Goal: Task Accomplishment & Management: Manage account settings

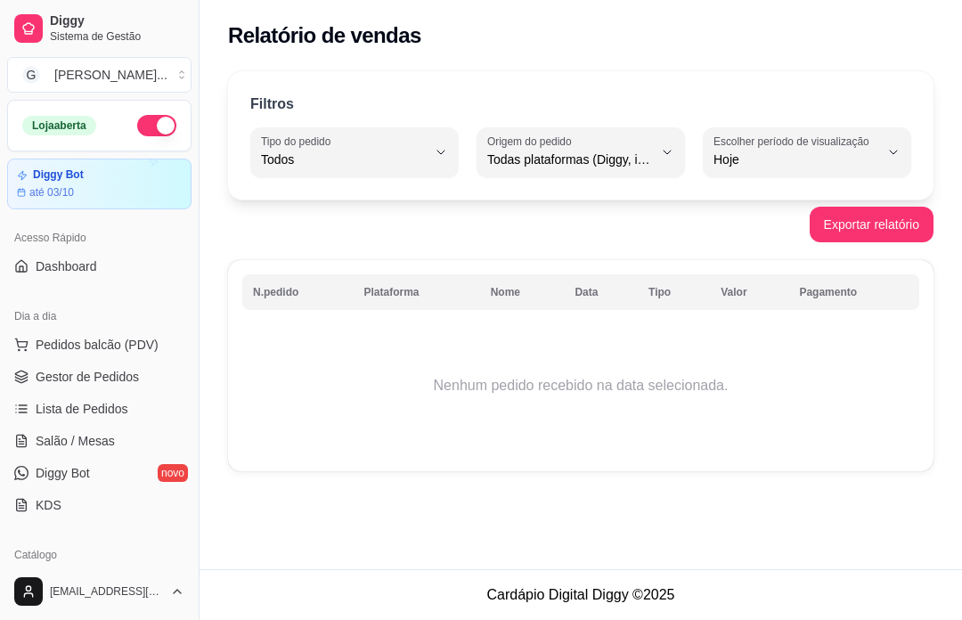
select select "ALL"
select select "0"
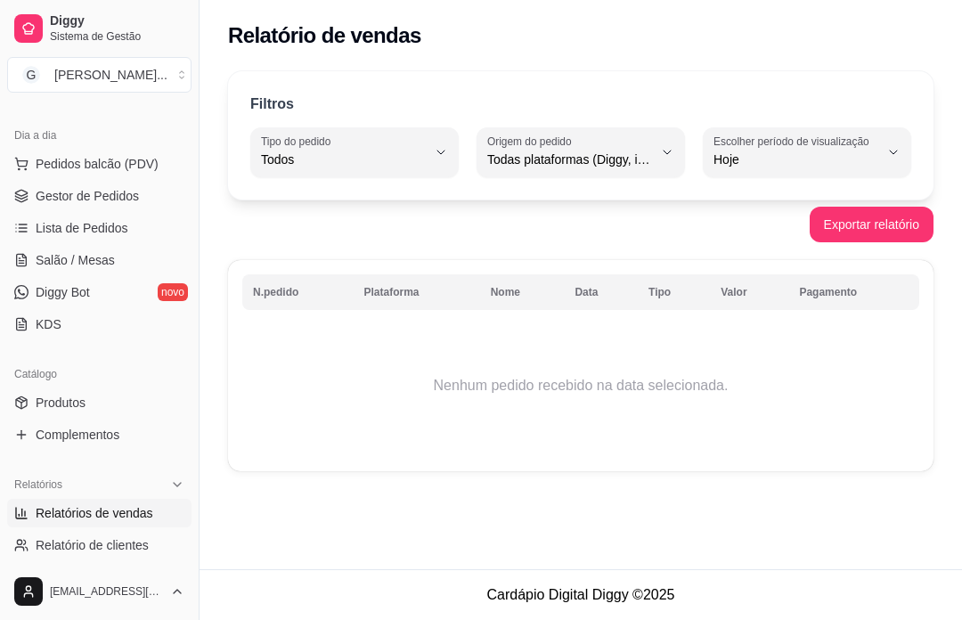
scroll to position [188, 0]
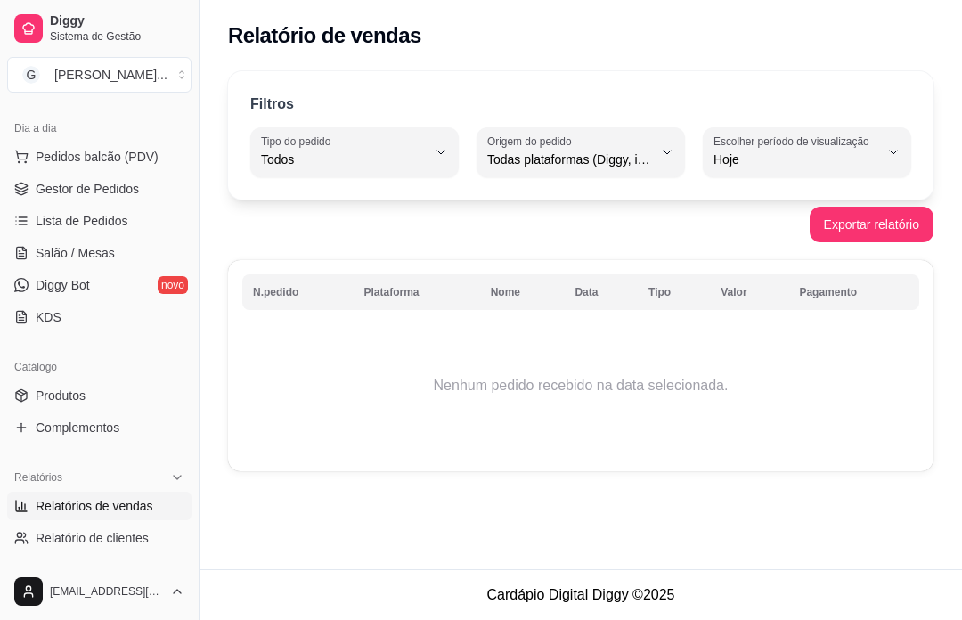
click at [95, 393] on link "Produtos" at bounding box center [99, 395] width 184 height 28
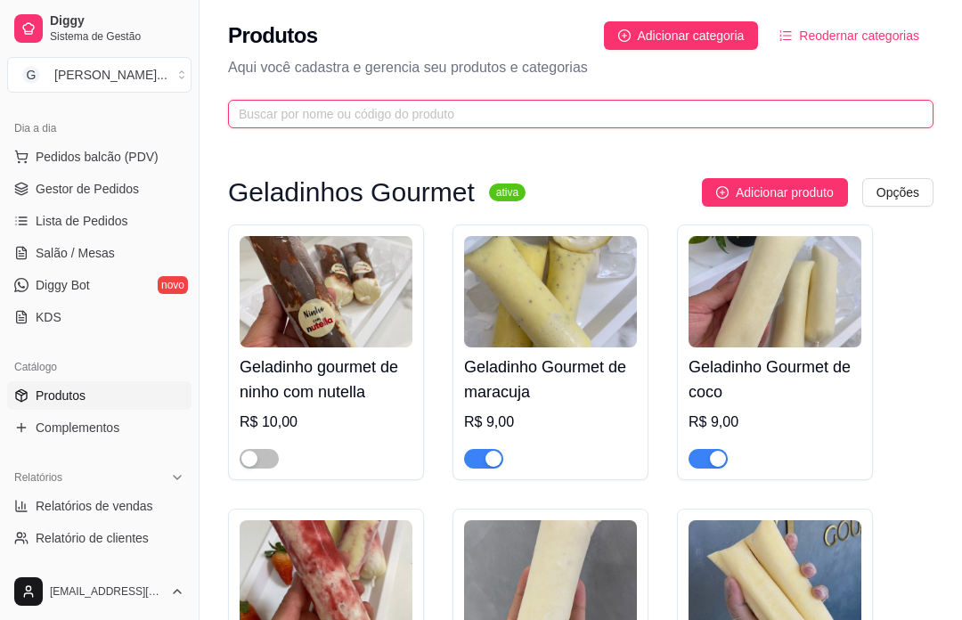
click at [525, 118] on input "text" at bounding box center [574, 114] width 670 height 20
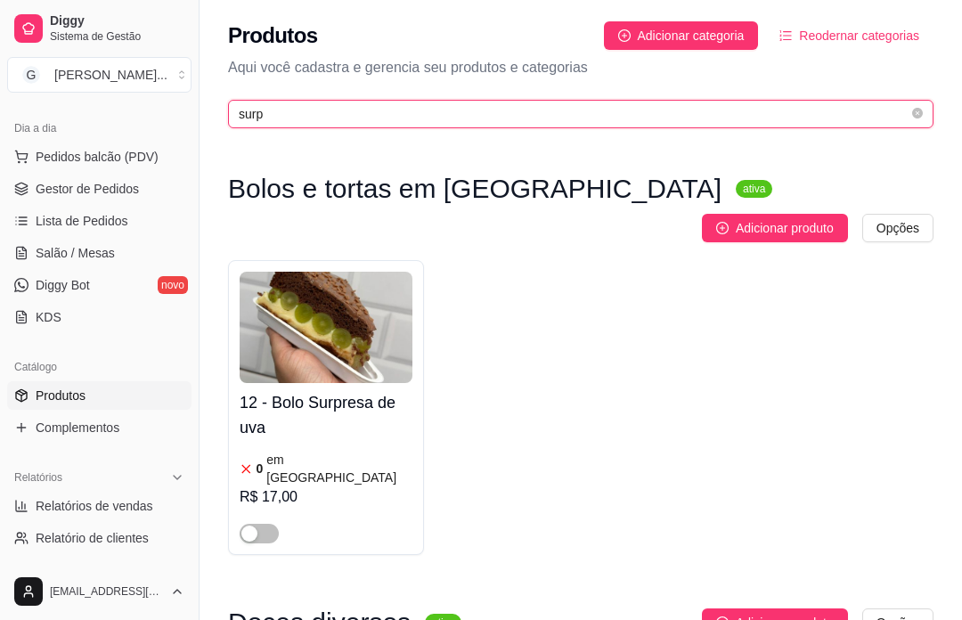
type input "surp"
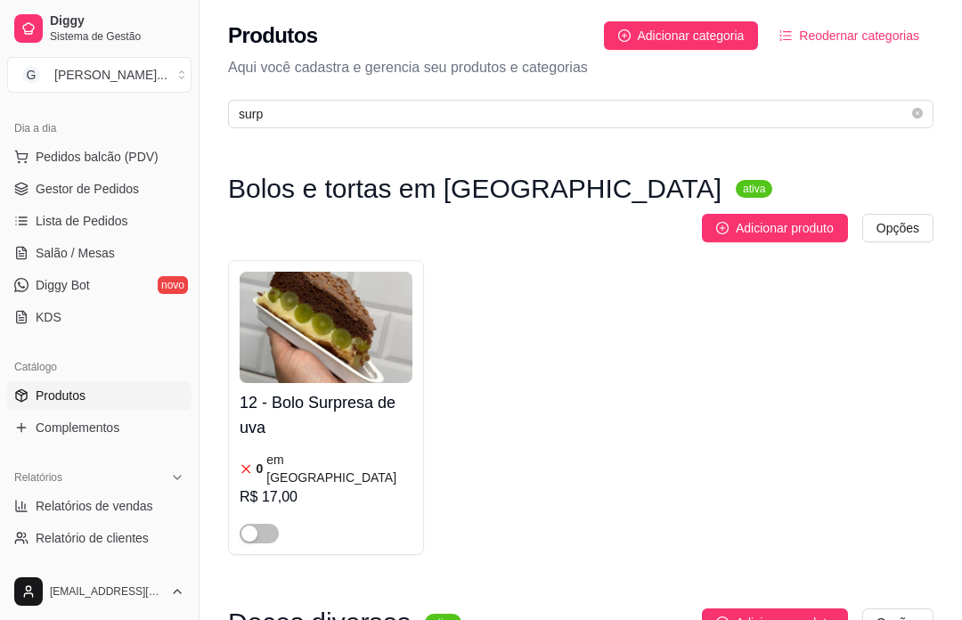
click at [351, 345] on img at bounding box center [326, 327] width 173 height 111
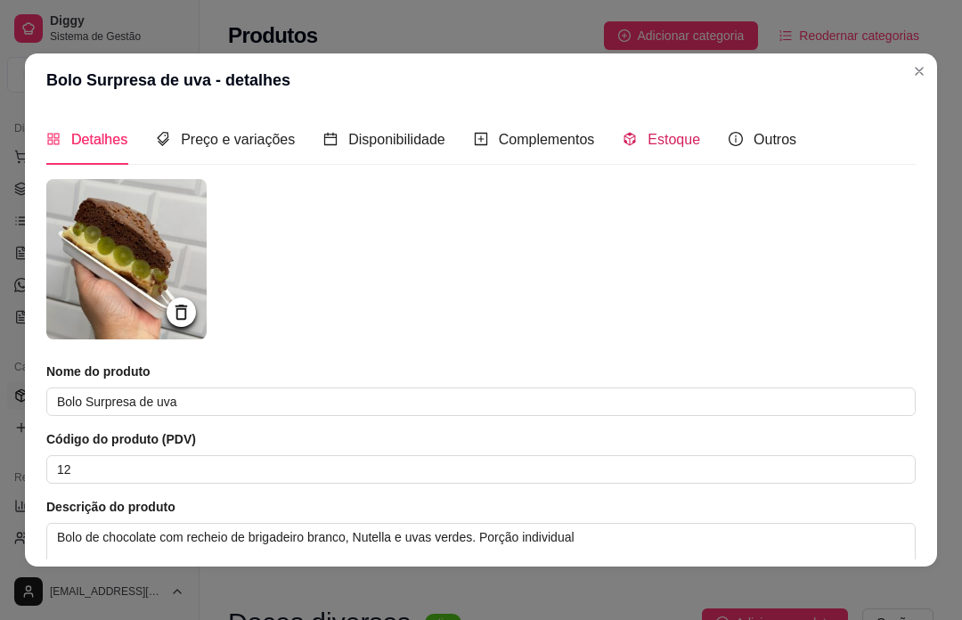
click at [676, 134] on span "Estoque" at bounding box center [673, 139] width 53 height 15
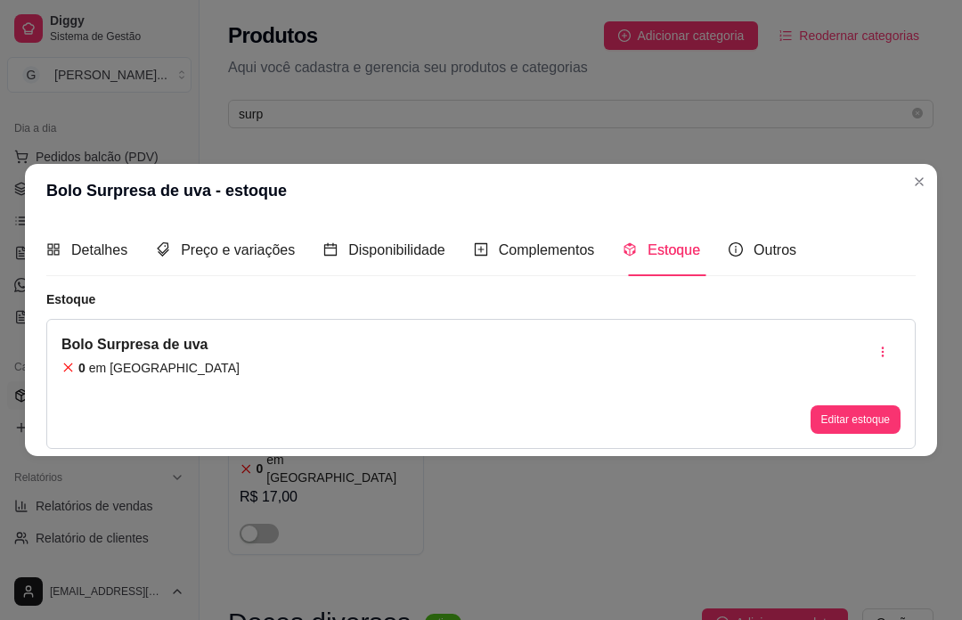
click at [883, 425] on button "Editar estoque" at bounding box center [855, 419] width 90 height 28
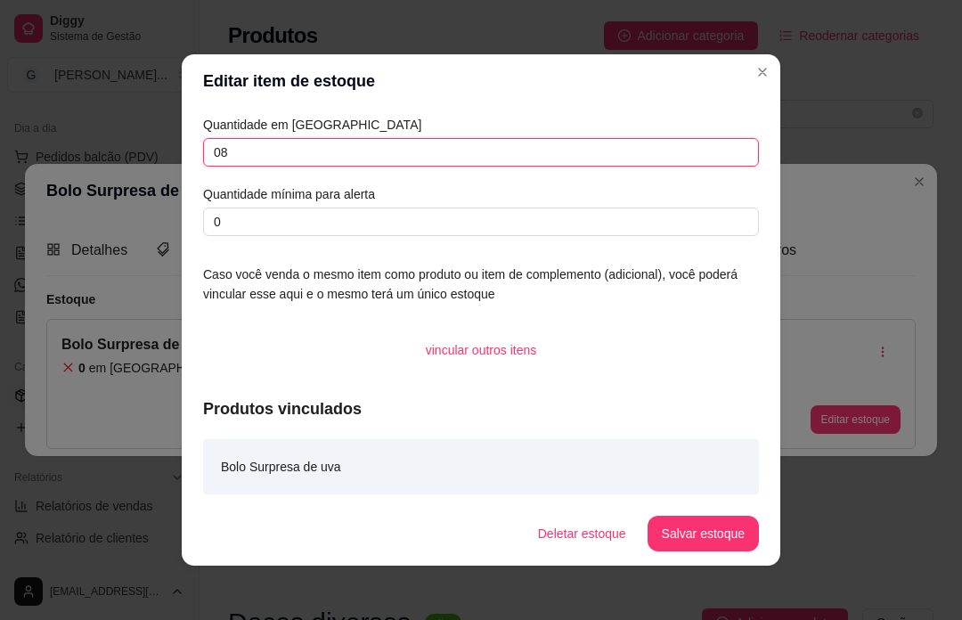
type input "0"
type input "8"
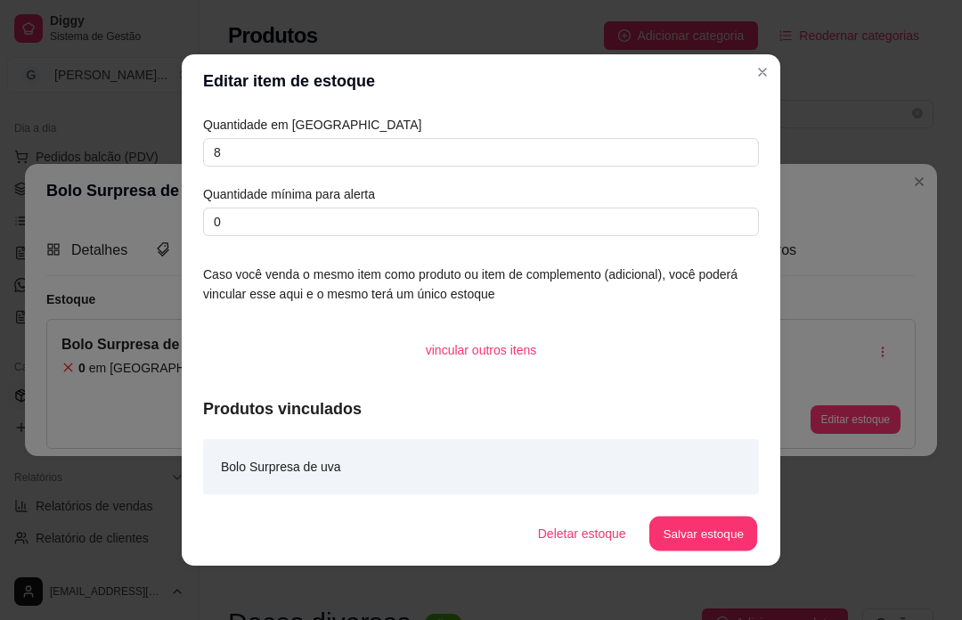
click at [722, 531] on button "Salvar estoque" at bounding box center [702, 533] width 109 height 35
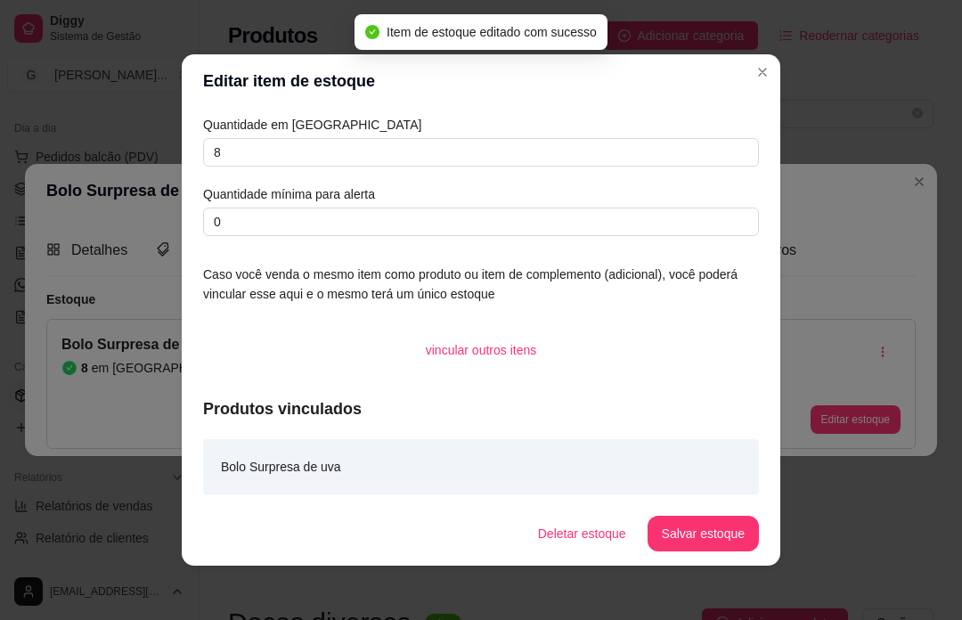
click at [916, 175] on icon "Close" at bounding box center [919, 182] width 14 height 14
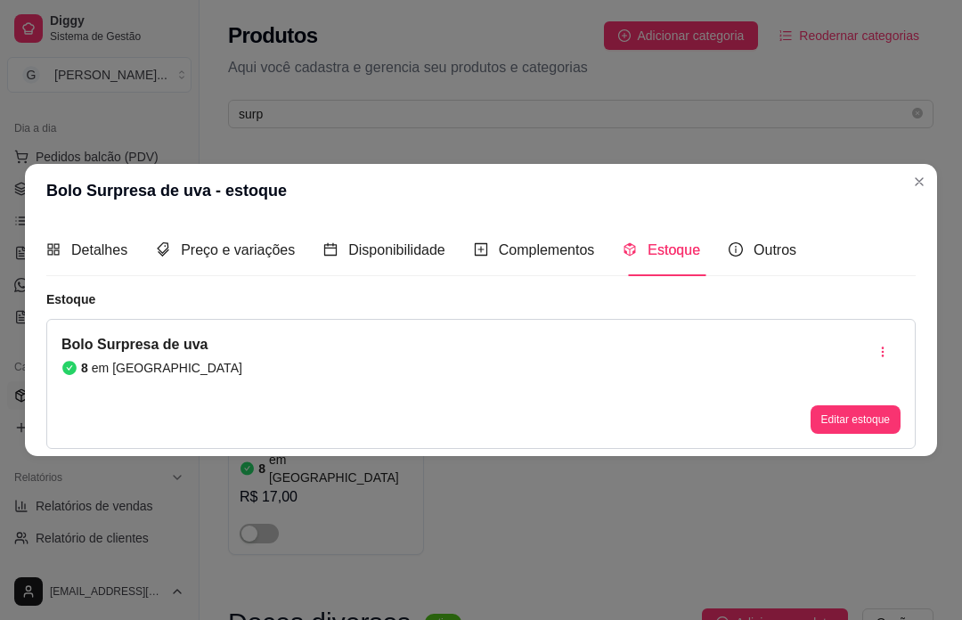
click at [922, 214] on button "Opções" at bounding box center [897, 228] width 71 height 28
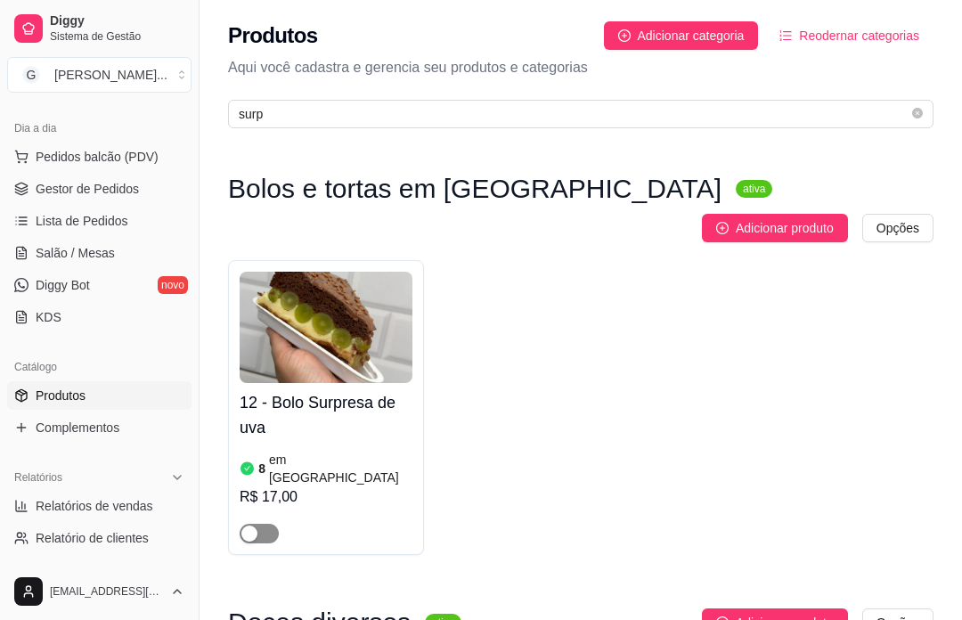
click at [260, 524] on span "button" at bounding box center [259, 534] width 39 height 20
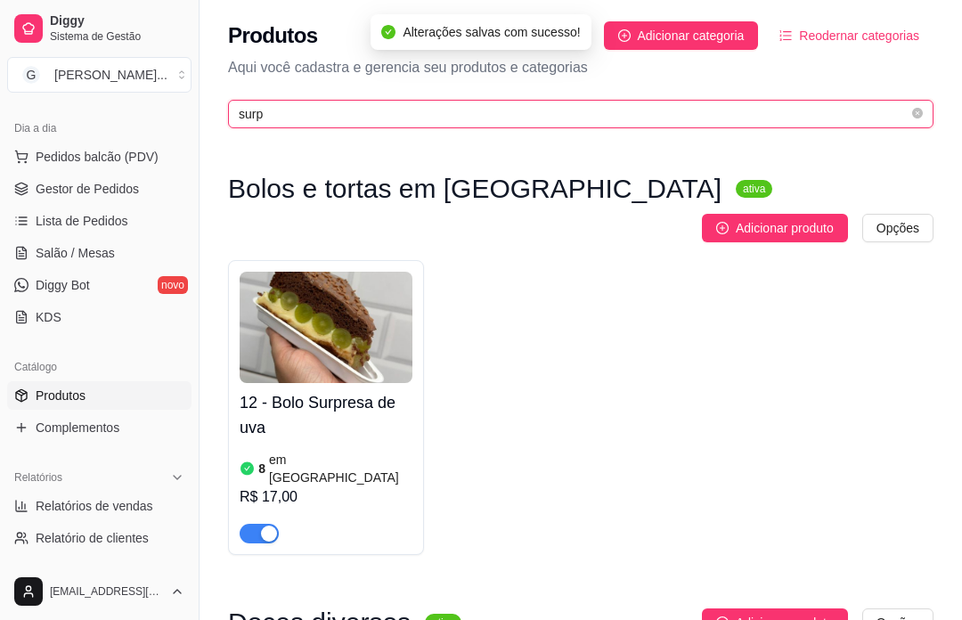
click at [519, 114] on input "surp" at bounding box center [574, 114] width 670 height 20
type input "s"
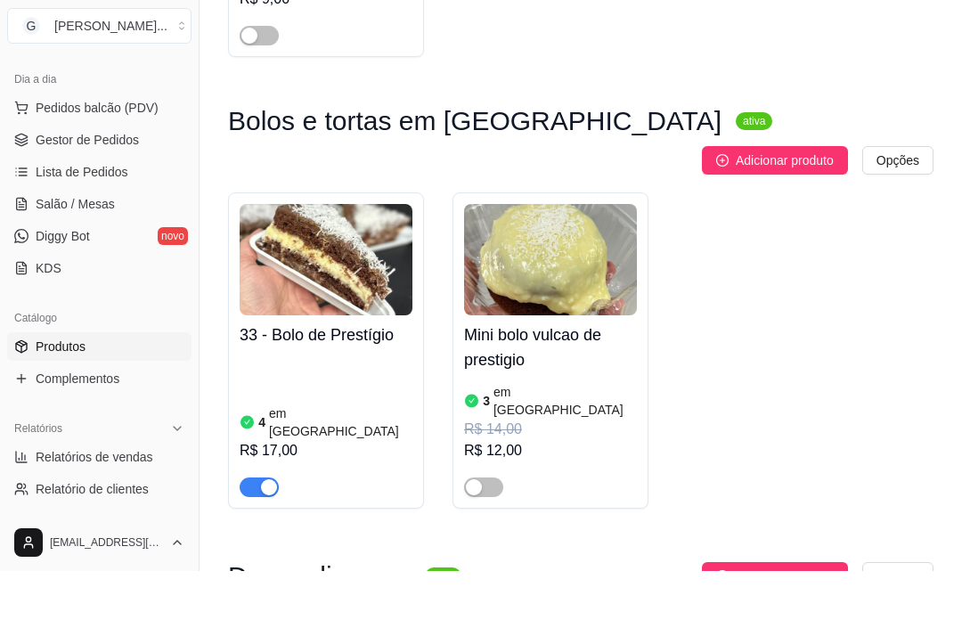
scroll to position [499, 0]
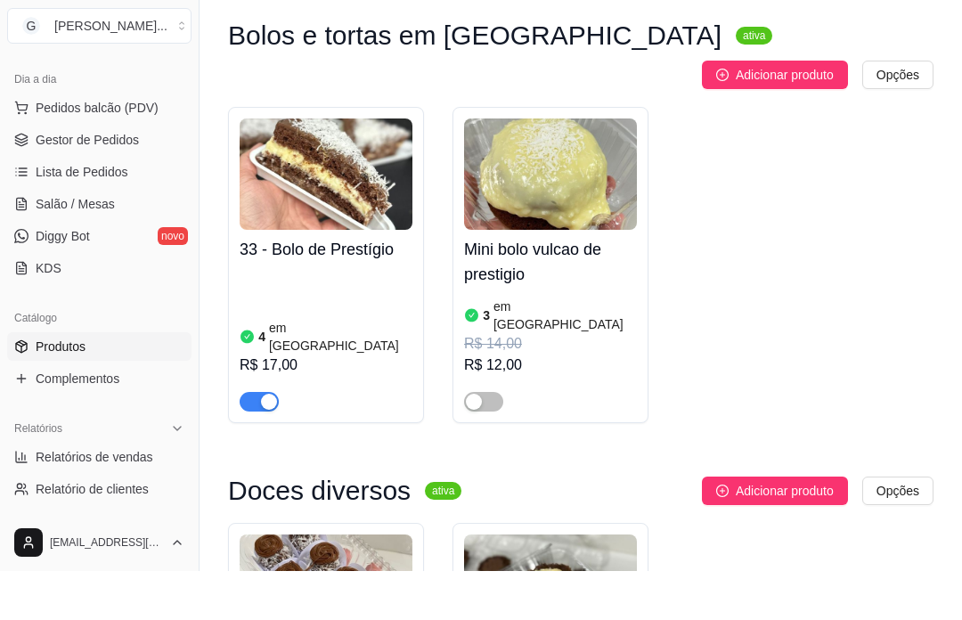
type input "Prest"
click at [392, 167] on img at bounding box center [326, 222] width 173 height 111
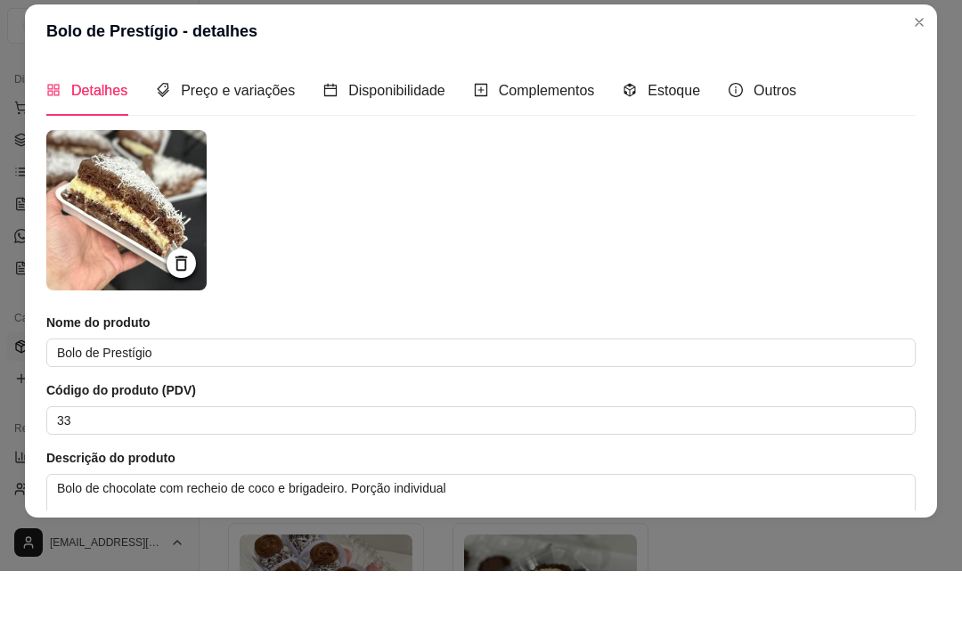
scroll to position [548, 0]
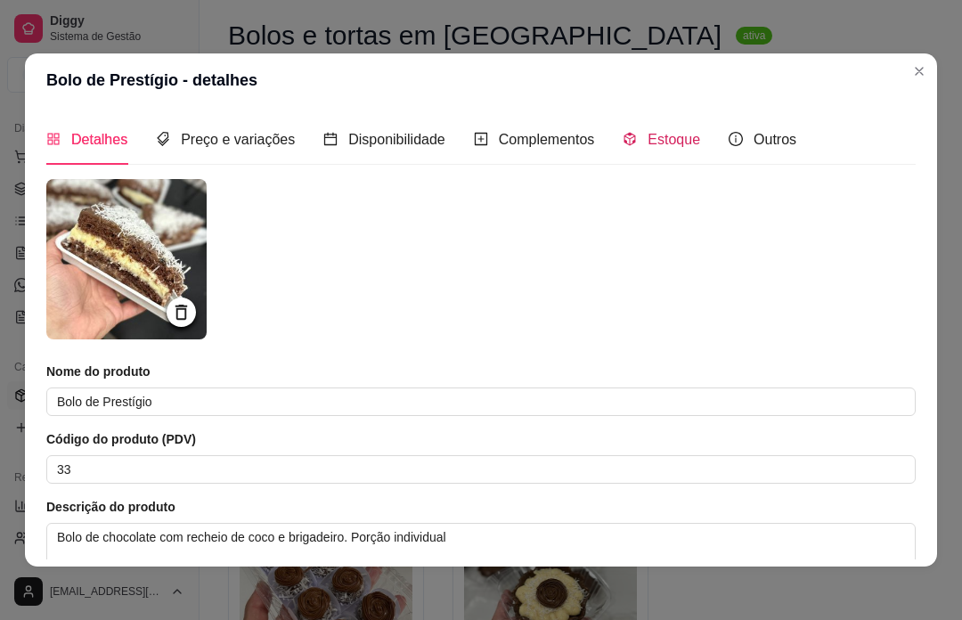
click at [677, 134] on span "Estoque" at bounding box center [673, 139] width 53 height 15
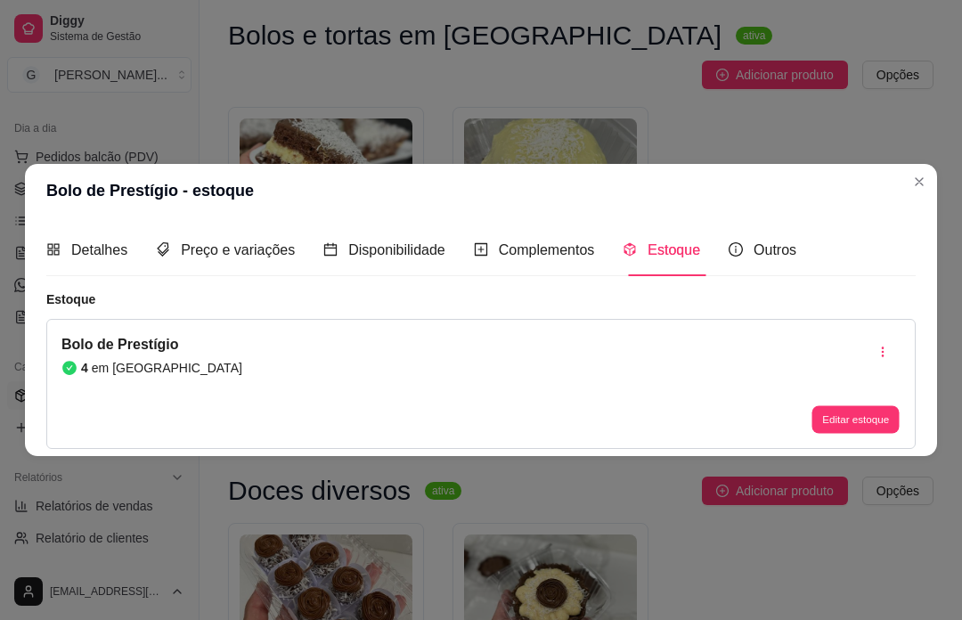
click at [831, 433] on button "Editar estoque" at bounding box center [854, 419] width 87 height 28
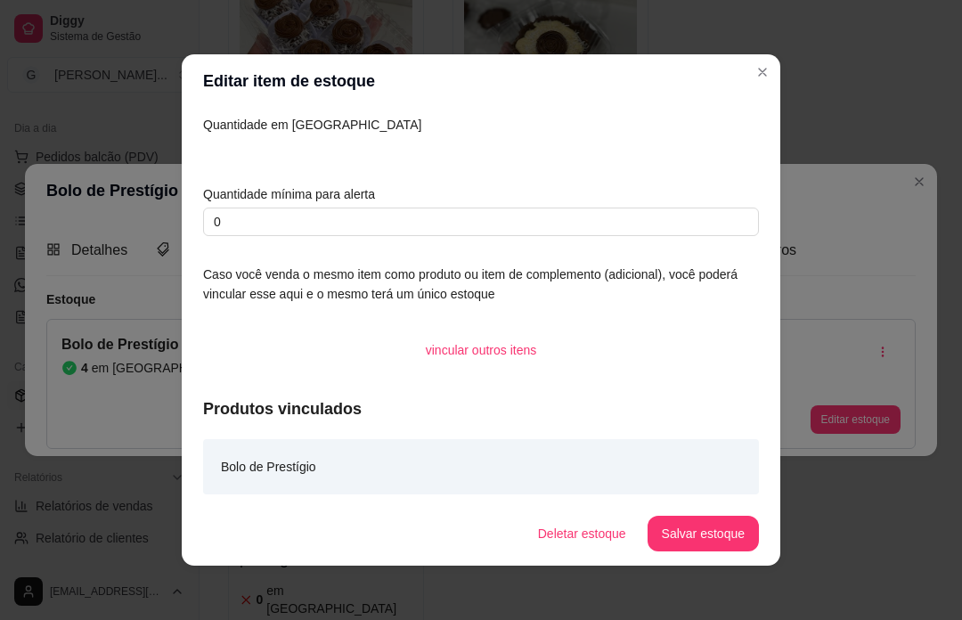
scroll to position [0, 0]
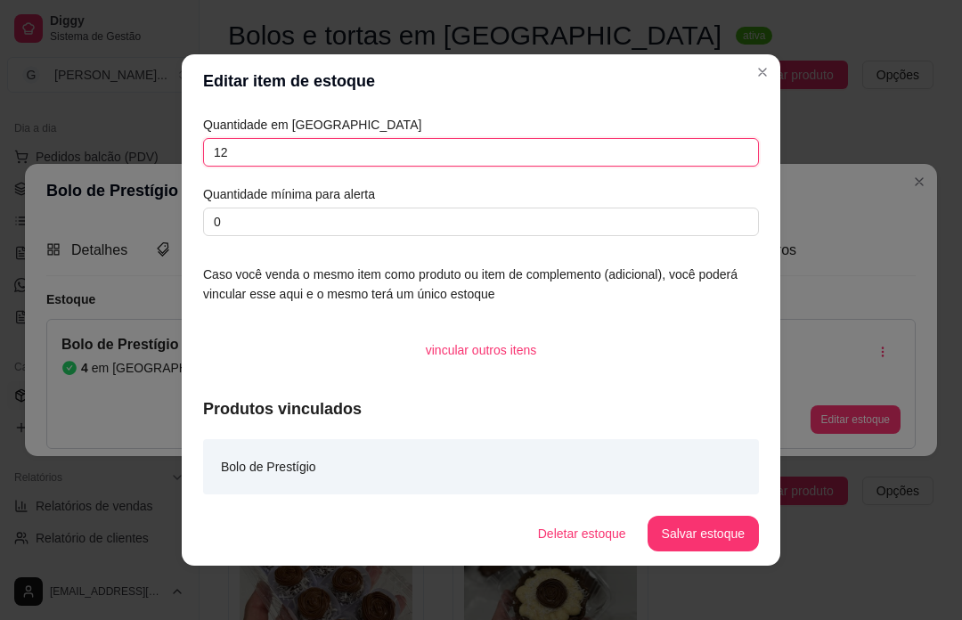
type input "12"
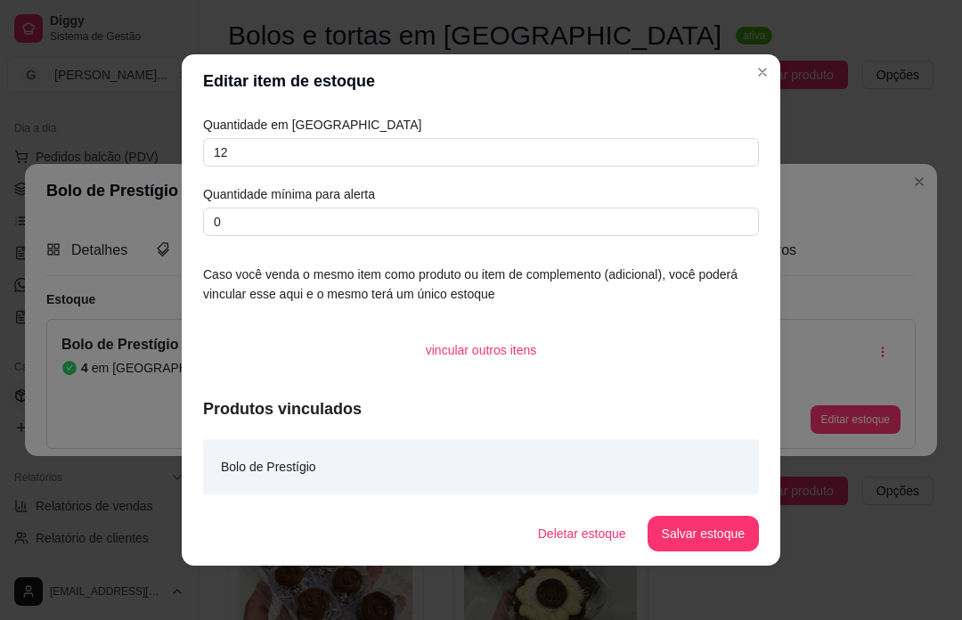
click at [711, 548] on button "Salvar estoque" at bounding box center [702, 534] width 111 height 36
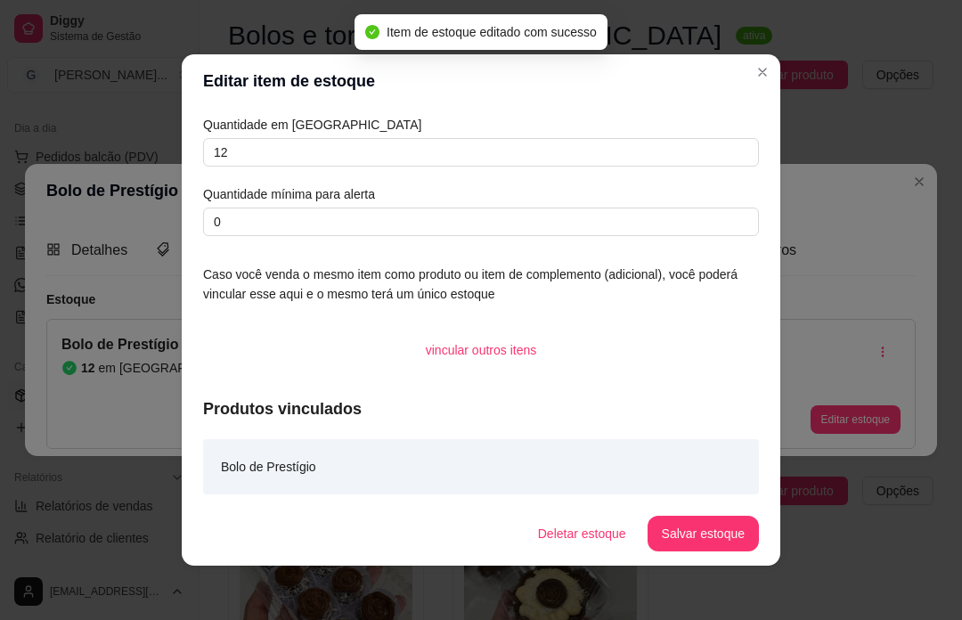
click at [862, 160] on div "Bolo de Prestígio - estoque Detalhes Preço e variações Disponibilidade Compleme…" at bounding box center [481, 310] width 962 height 620
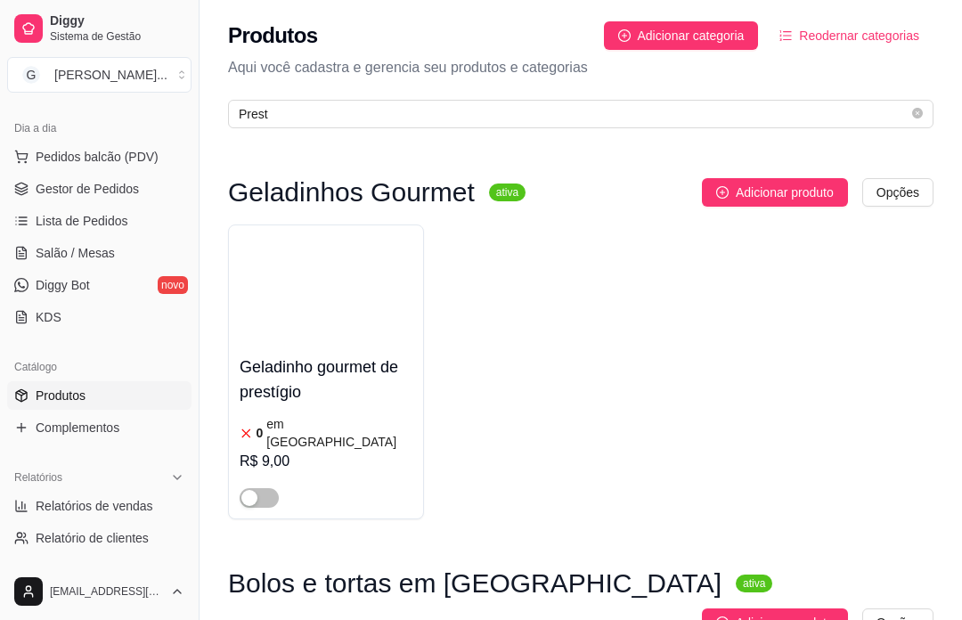
click at [917, 0] on html "Diggy Sistema de Gestão G [PERSON_NAME] ... Loja aberta Diggy Bot até 03/10 Ace…" at bounding box center [481, 310] width 962 height 620
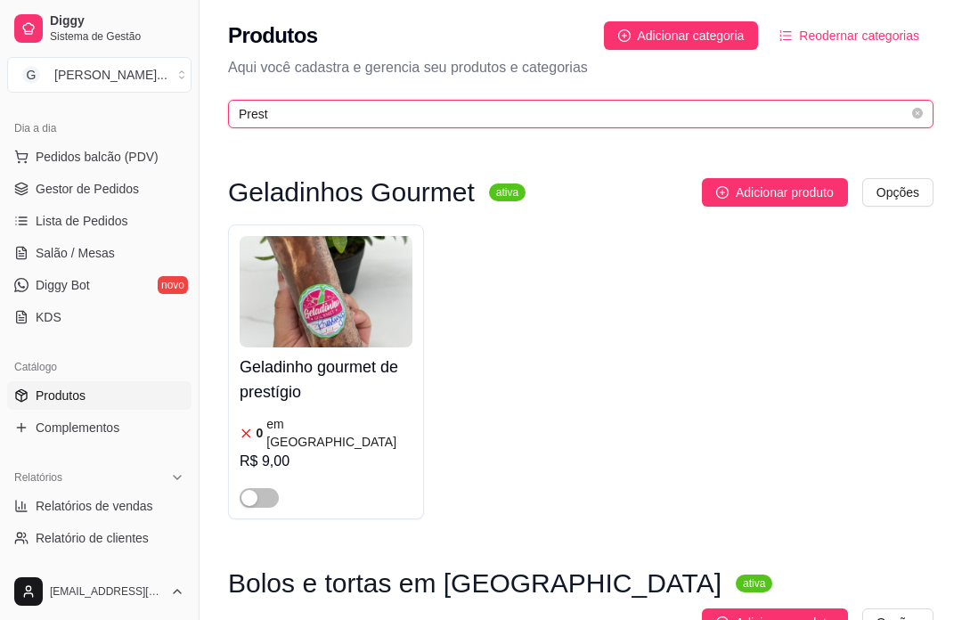
click at [907, 108] on input "Prest" at bounding box center [574, 114] width 670 height 20
click at [909, 100] on span "Prest" at bounding box center [580, 114] width 705 height 28
click at [906, 118] on input "Prest" at bounding box center [574, 114] width 670 height 20
click at [920, 109] on icon "close-circle" at bounding box center [917, 113] width 11 height 11
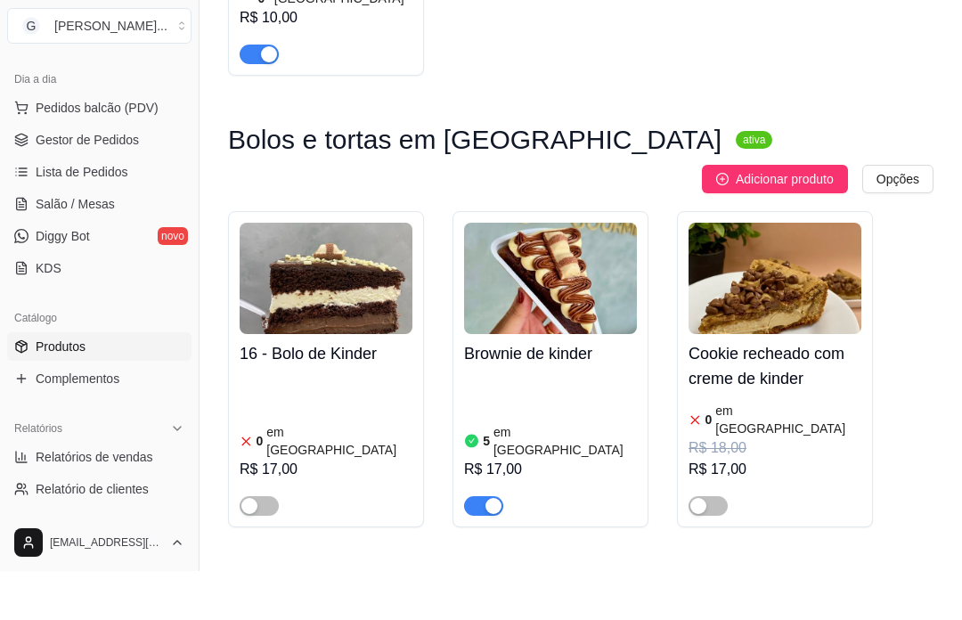
scroll to position [431, 0]
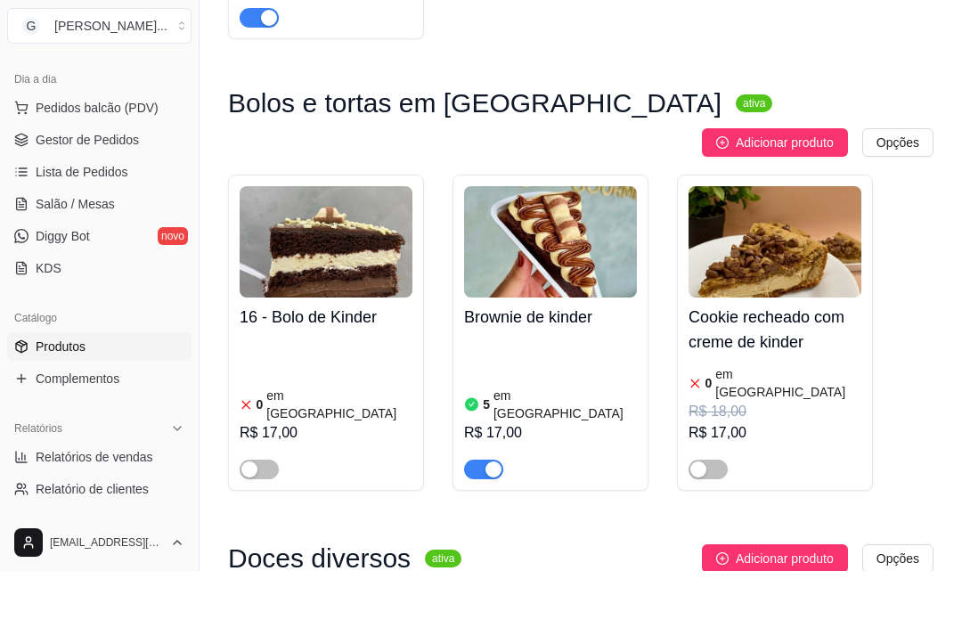
type input "Kinder"
click at [363, 235] on img at bounding box center [326, 290] width 173 height 111
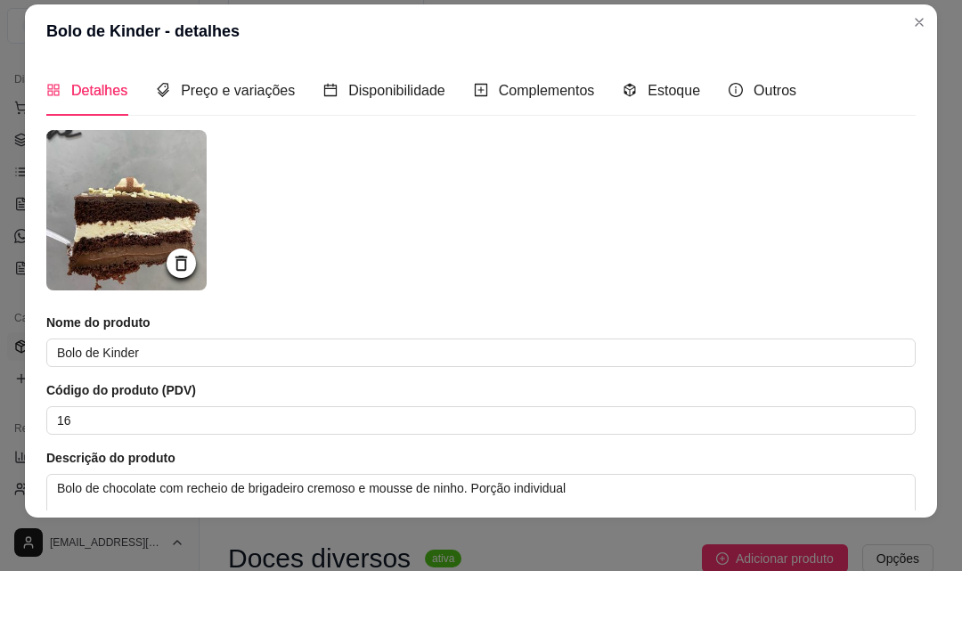
scroll to position [480, 0]
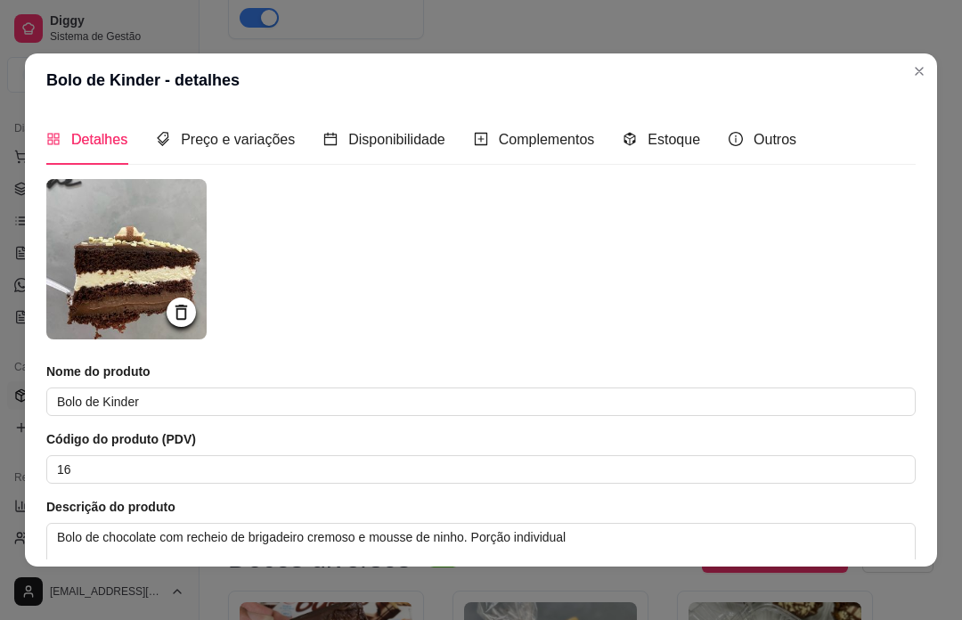
click at [289, 90] on header "Bolo de Kinder - detalhes" at bounding box center [481, 79] width 912 height 53
click at [693, 133] on span "Estoque" at bounding box center [673, 139] width 53 height 15
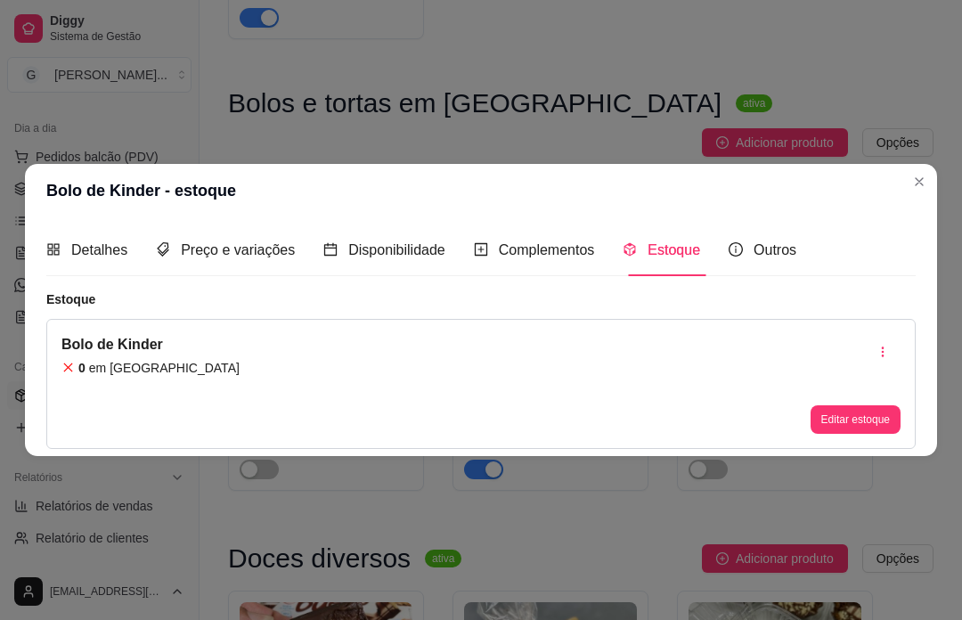
click at [834, 434] on button "Editar estoque" at bounding box center [855, 419] width 90 height 28
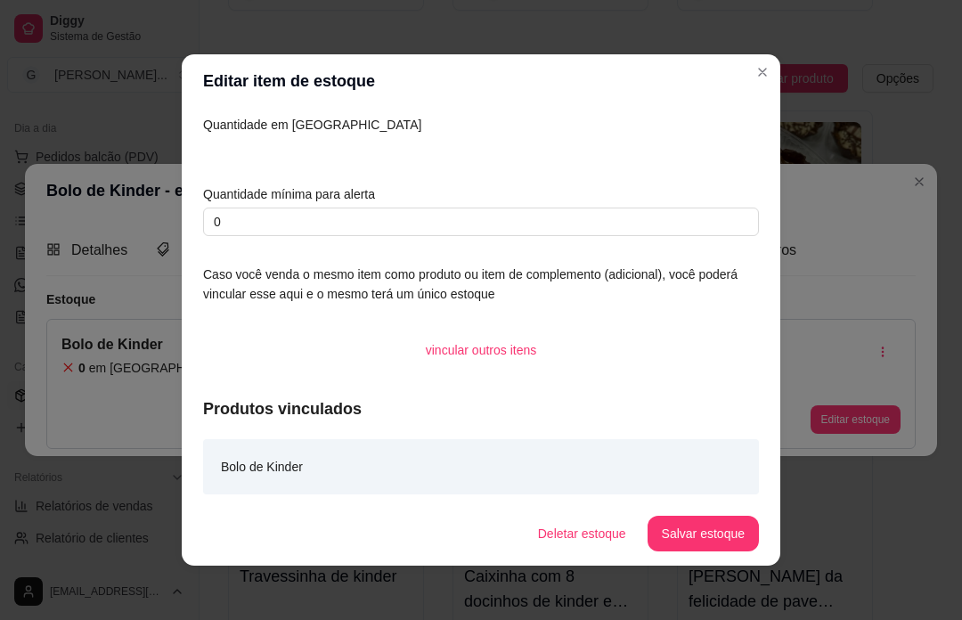
scroll to position [0, 0]
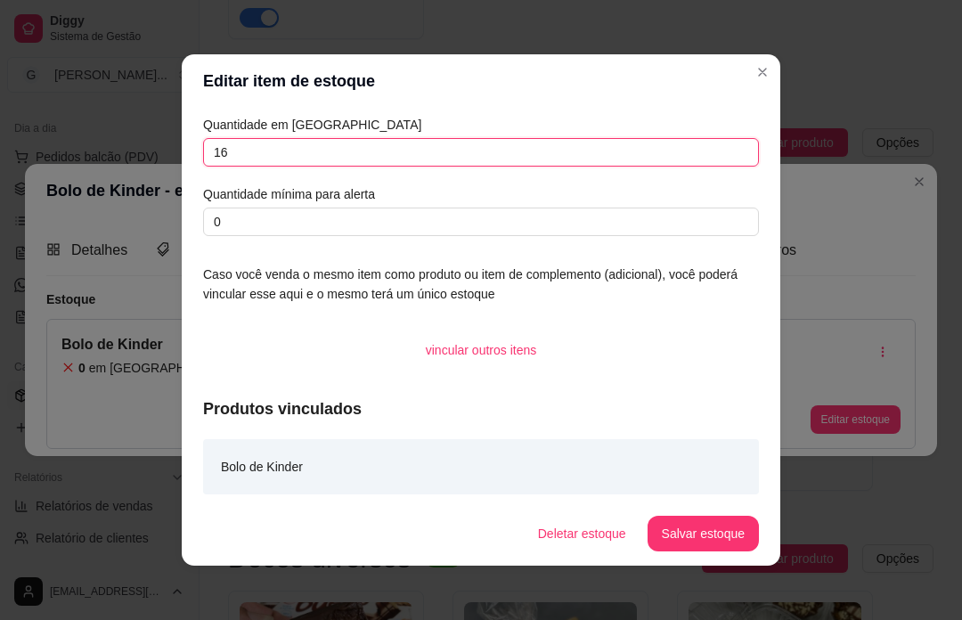
type input "16"
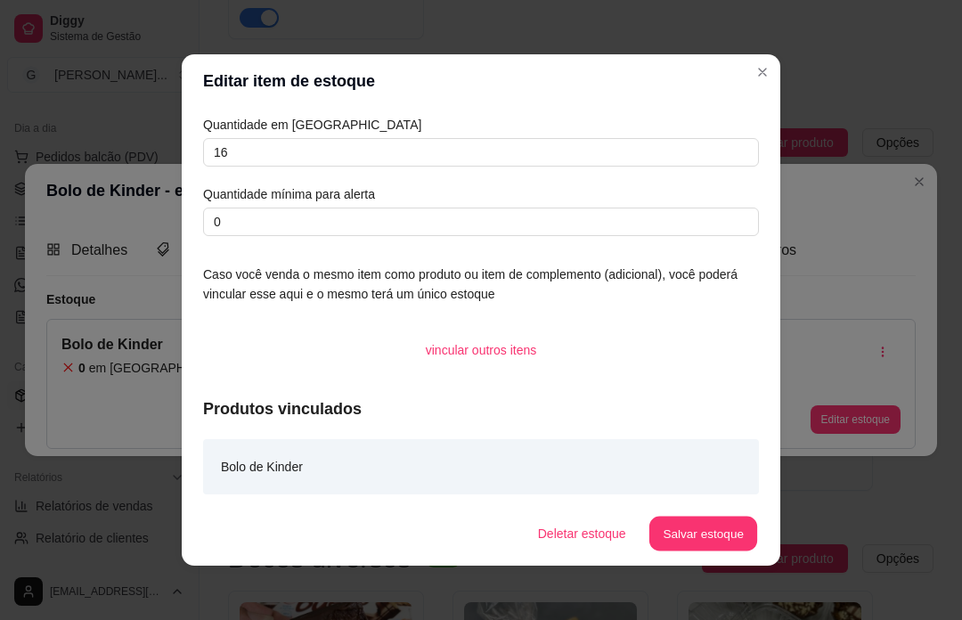
click at [719, 551] on button "Salvar estoque" at bounding box center [702, 533] width 109 height 35
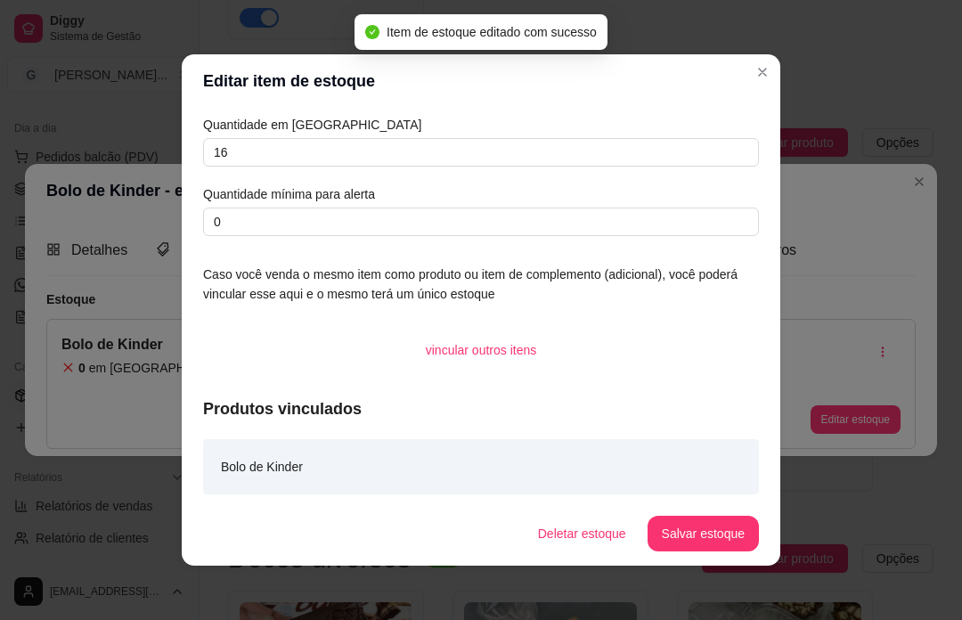
click at [959, 152] on div "Bolo de Kinder - estoque Detalhes Preço e variações Disponibilidade Complemento…" at bounding box center [481, 310] width 962 height 620
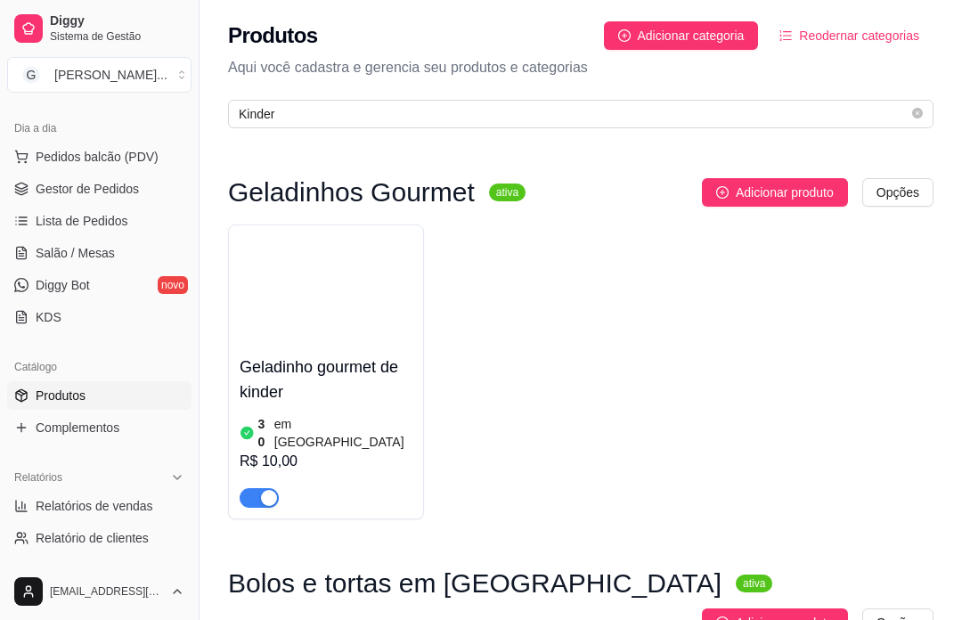
scroll to position [480, 0]
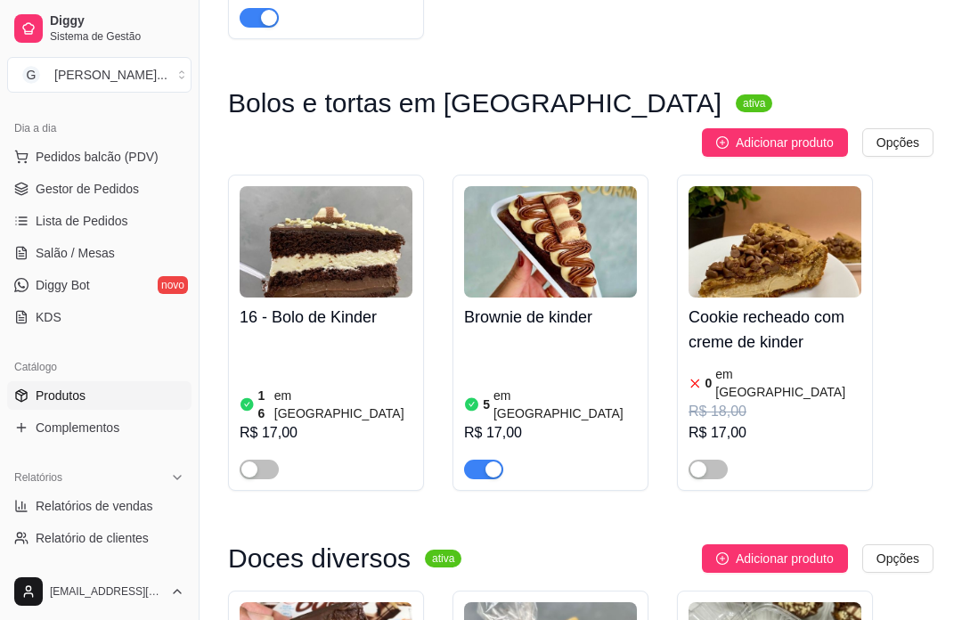
click at [263, 459] on span "button" at bounding box center [259, 469] width 39 height 20
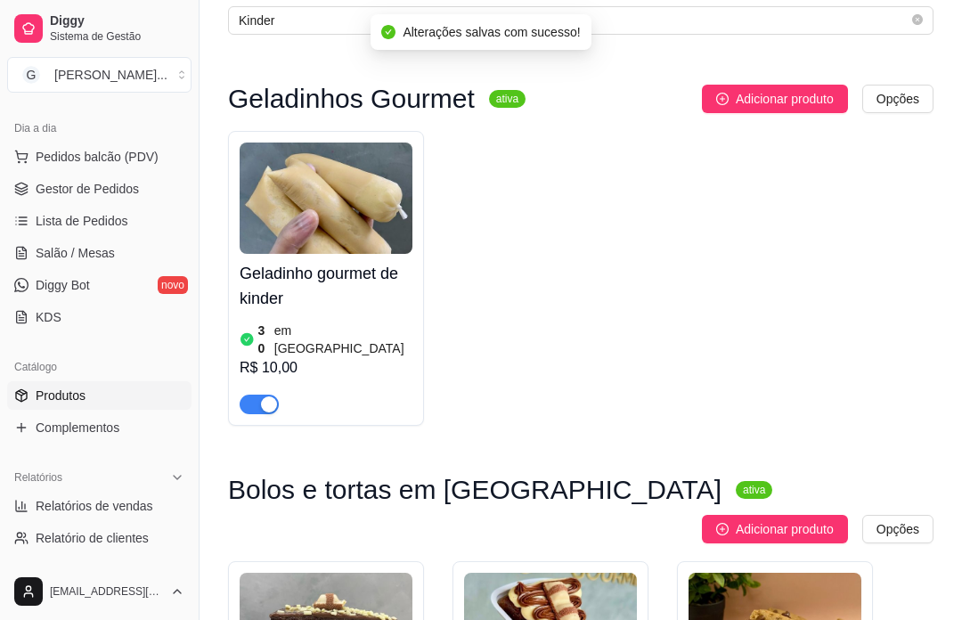
scroll to position [0, 0]
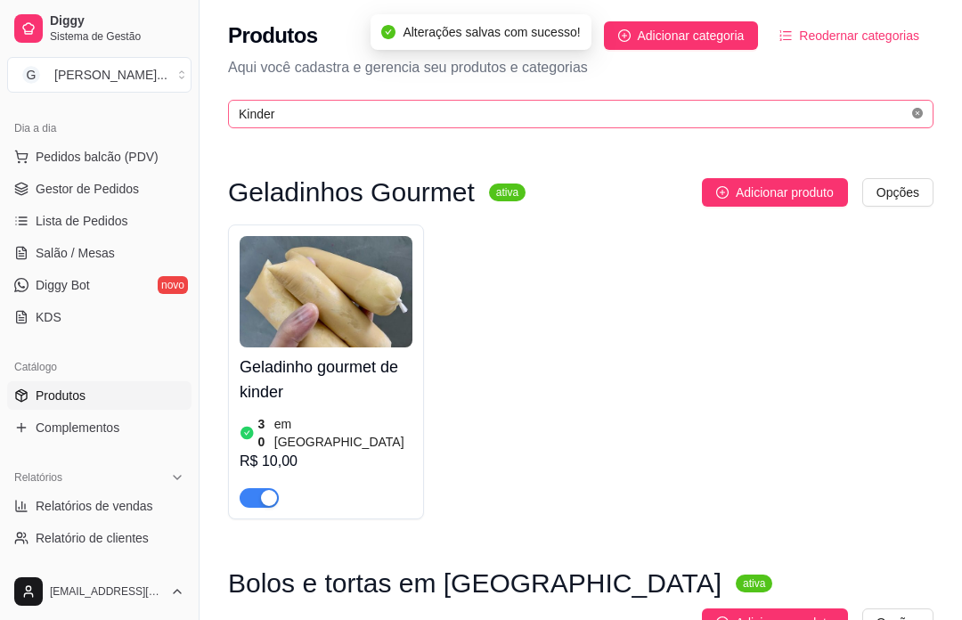
click at [920, 113] on icon "close-circle" at bounding box center [917, 113] width 11 height 11
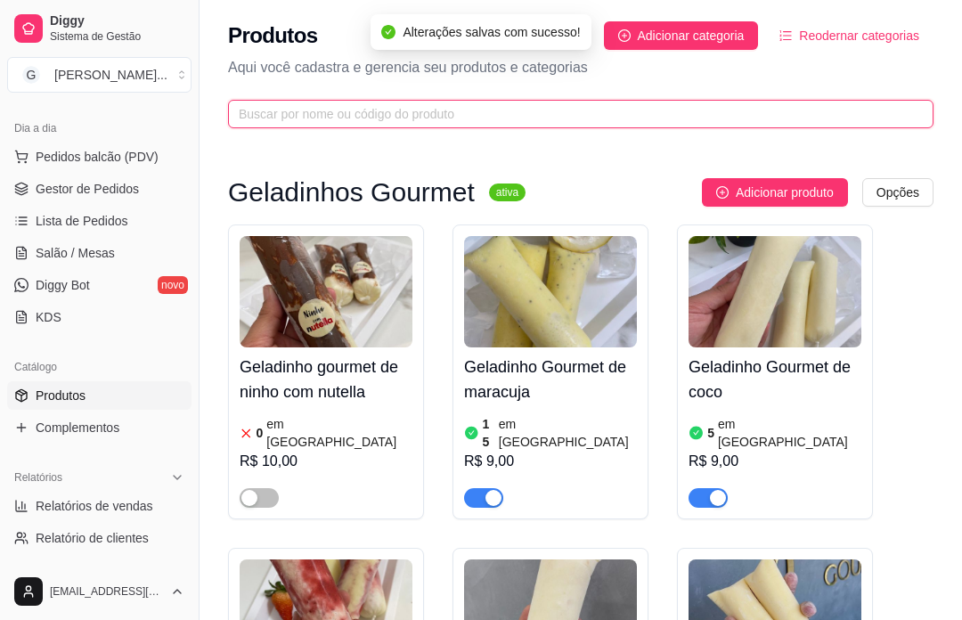
click at [906, 110] on input "text" at bounding box center [574, 114] width 670 height 20
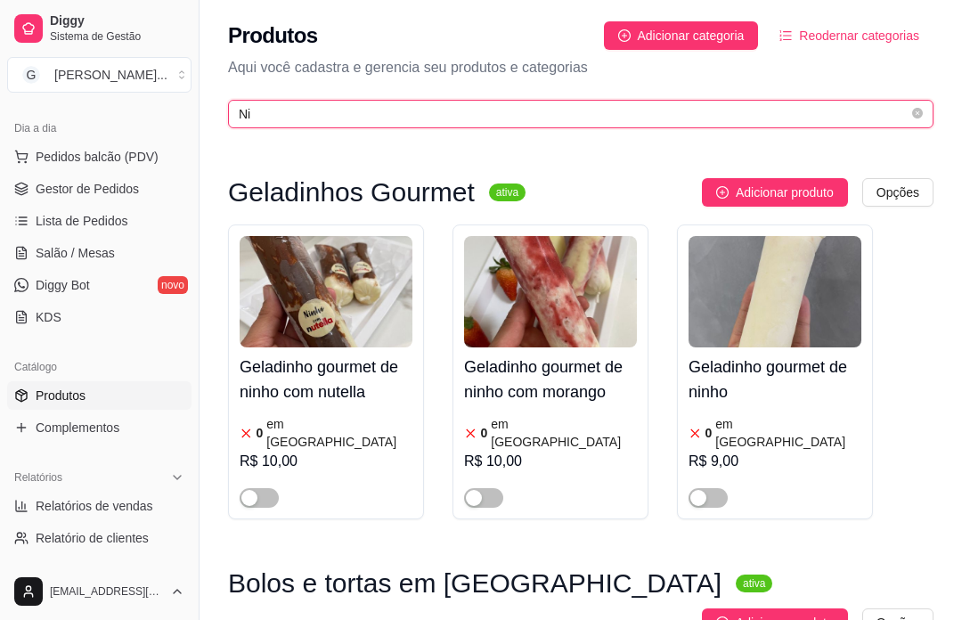
type input "N"
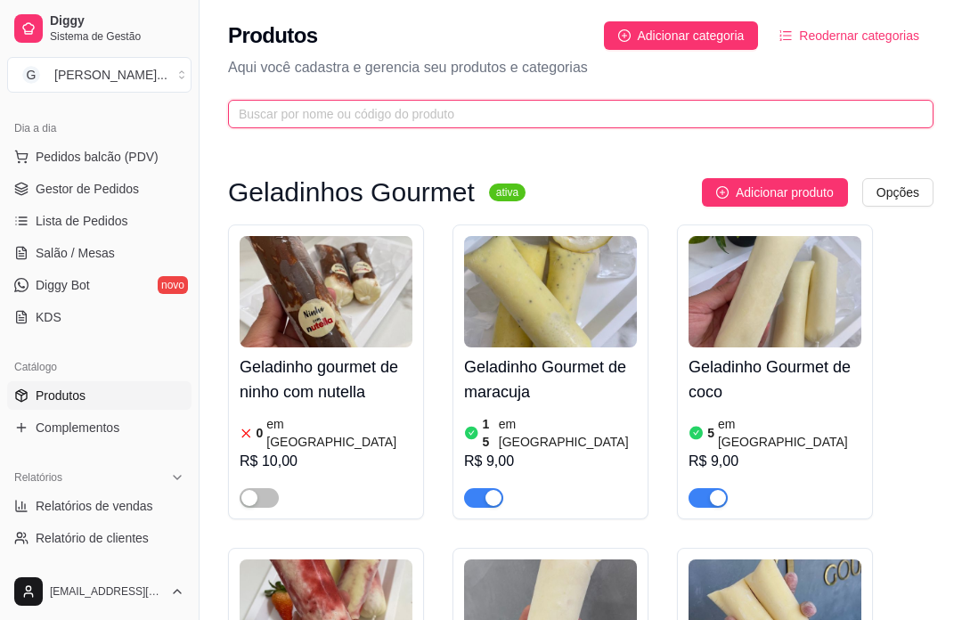
click at [548, 107] on input "text" at bounding box center [574, 114] width 670 height 20
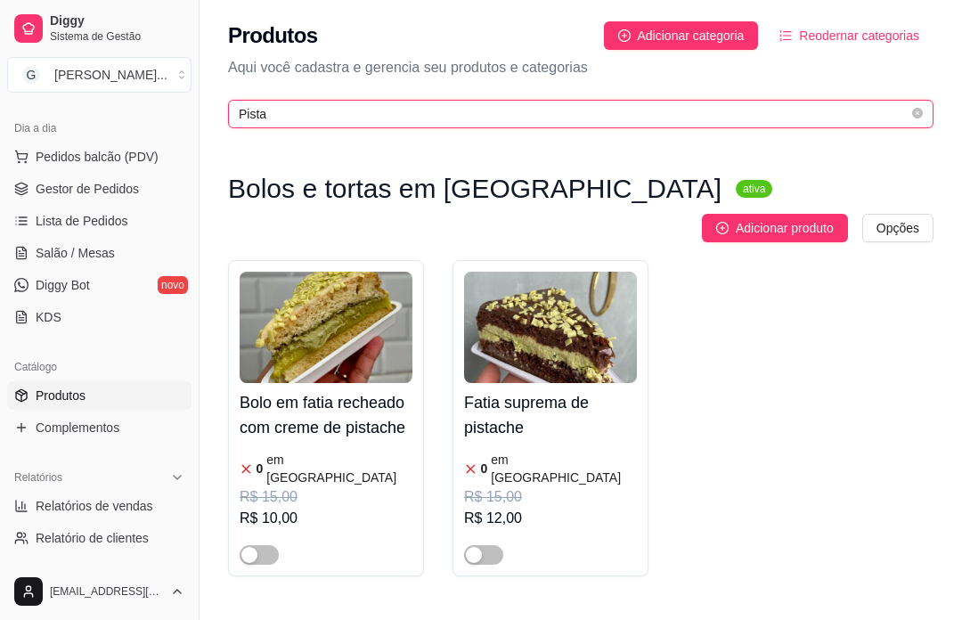
type input "Pista"
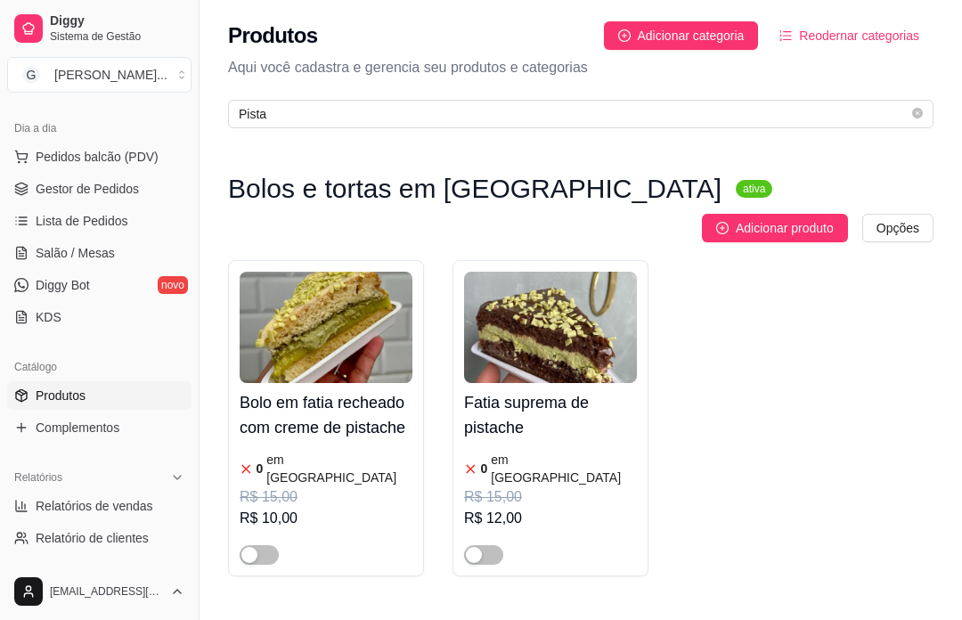
click at [379, 398] on h4 "Bolo em fatia recheado com creme de pistache" at bounding box center [326, 415] width 173 height 50
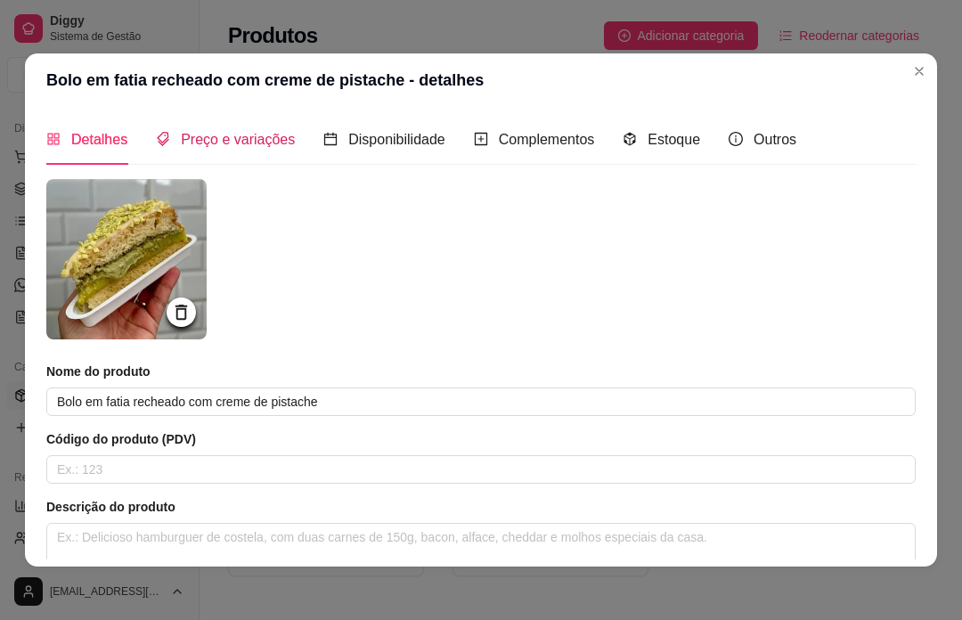
click at [288, 143] on span "Preço e variações" at bounding box center [238, 139] width 114 height 15
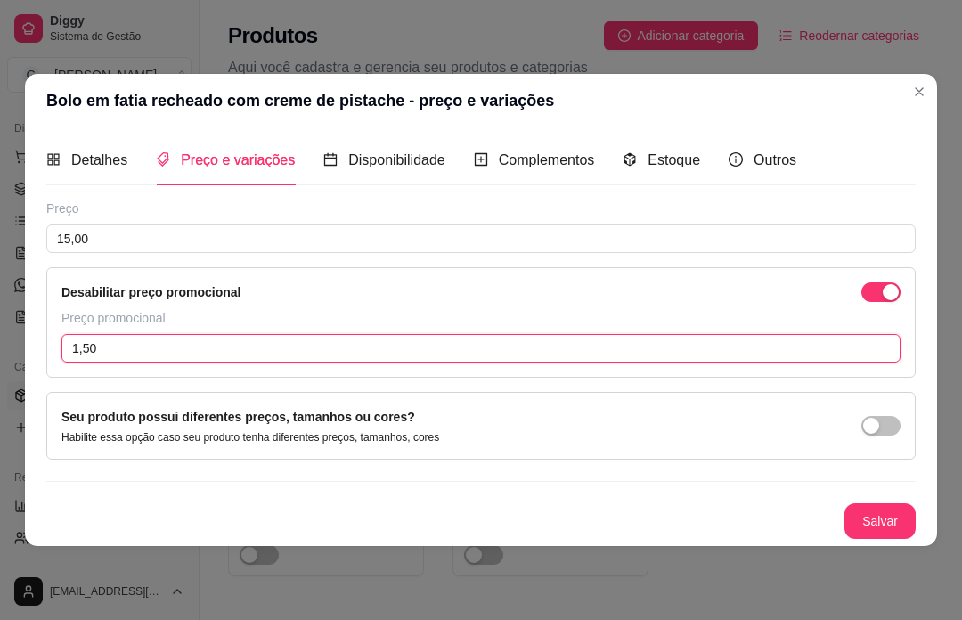
type input "15,00"
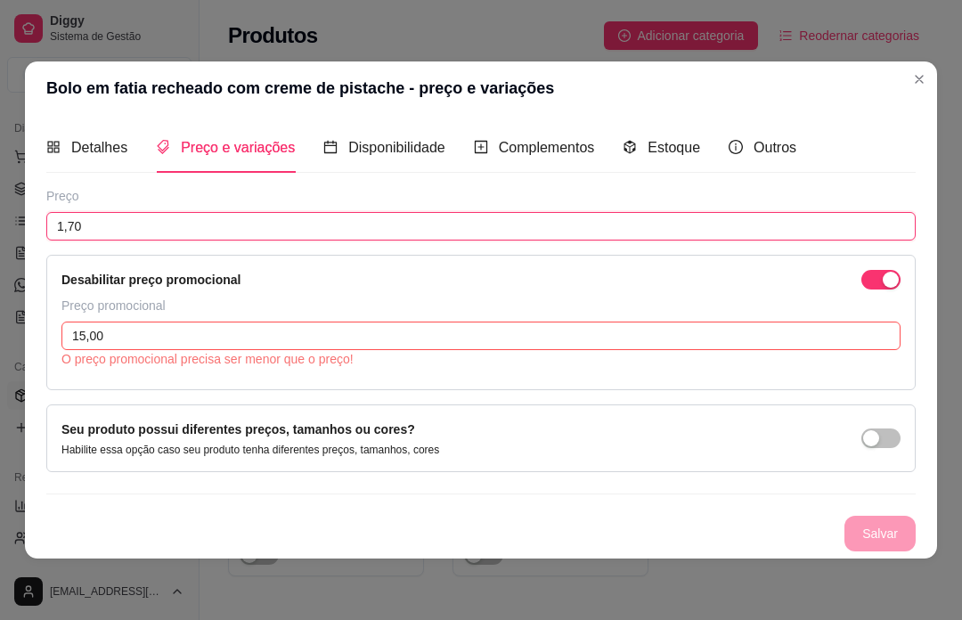
type input "17,00"
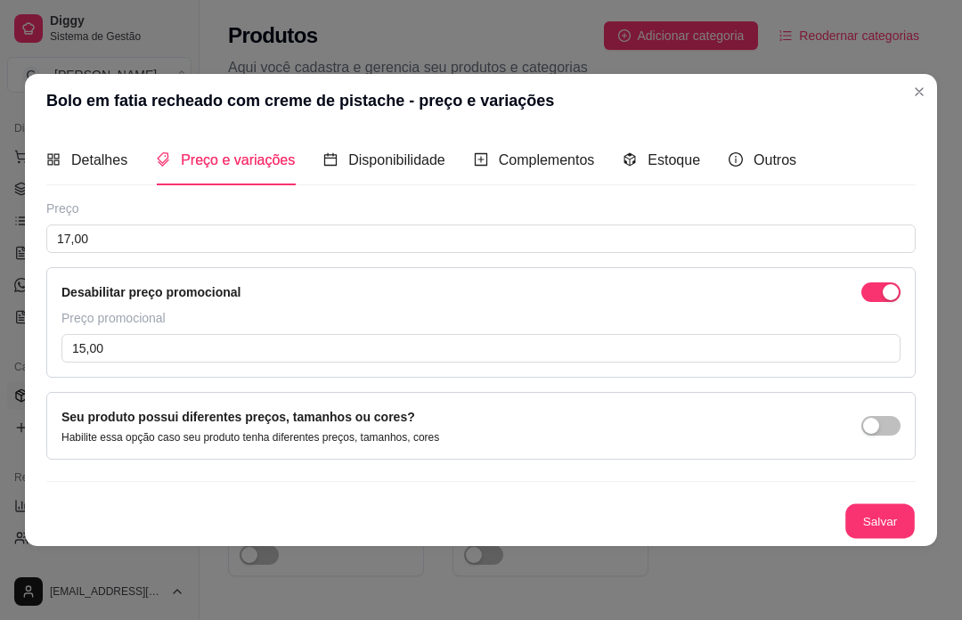
click at [874, 514] on div "Salvar" at bounding box center [480, 521] width 869 height 36
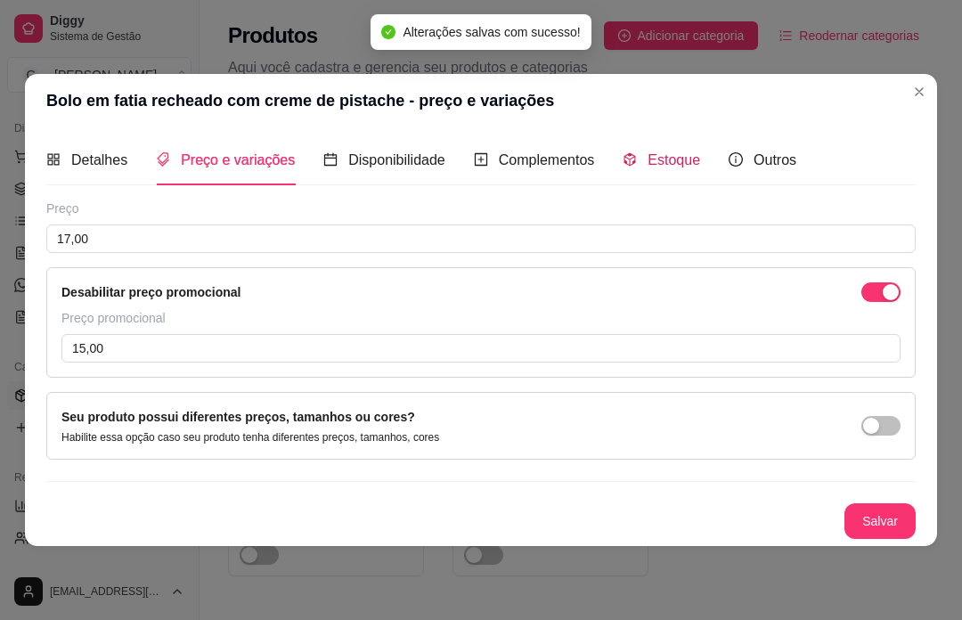
click at [687, 156] on span "Estoque" at bounding box center [673, 159] width 53 height 15
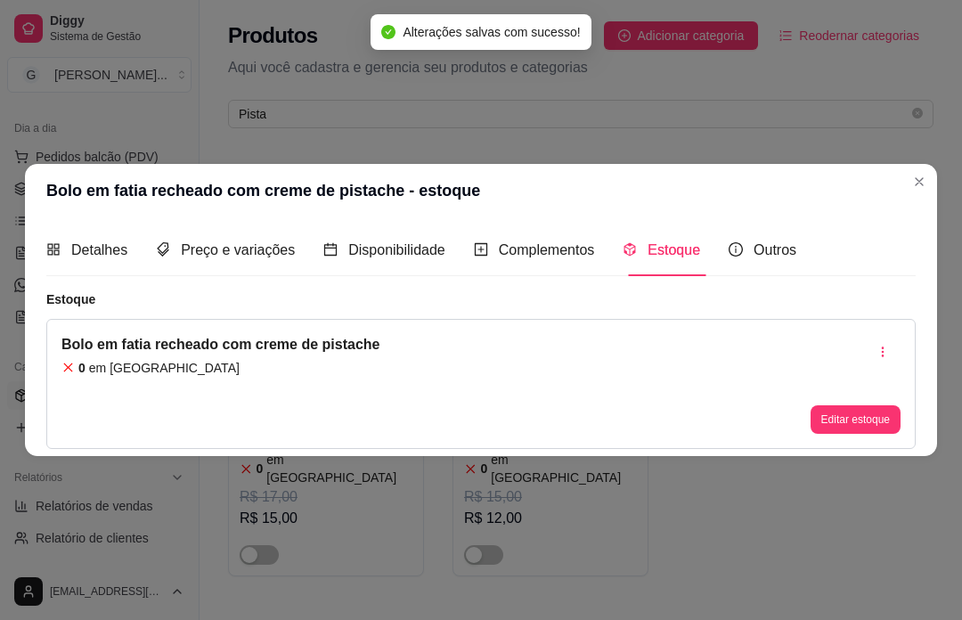
click at [861, 411] on button "Editar estoque" at bounding box center [855, 419] width 90 height 28
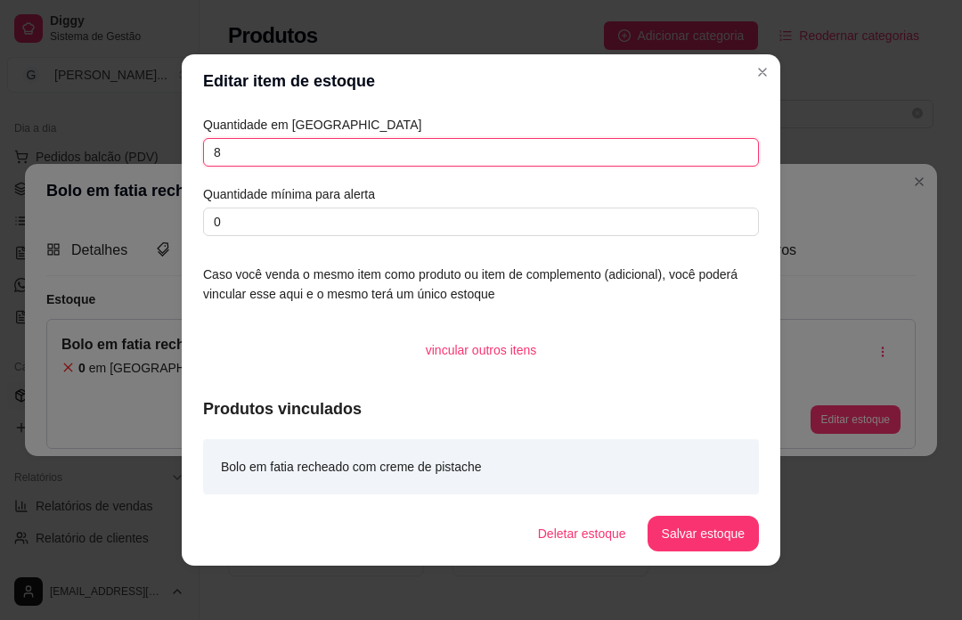
type input "8"
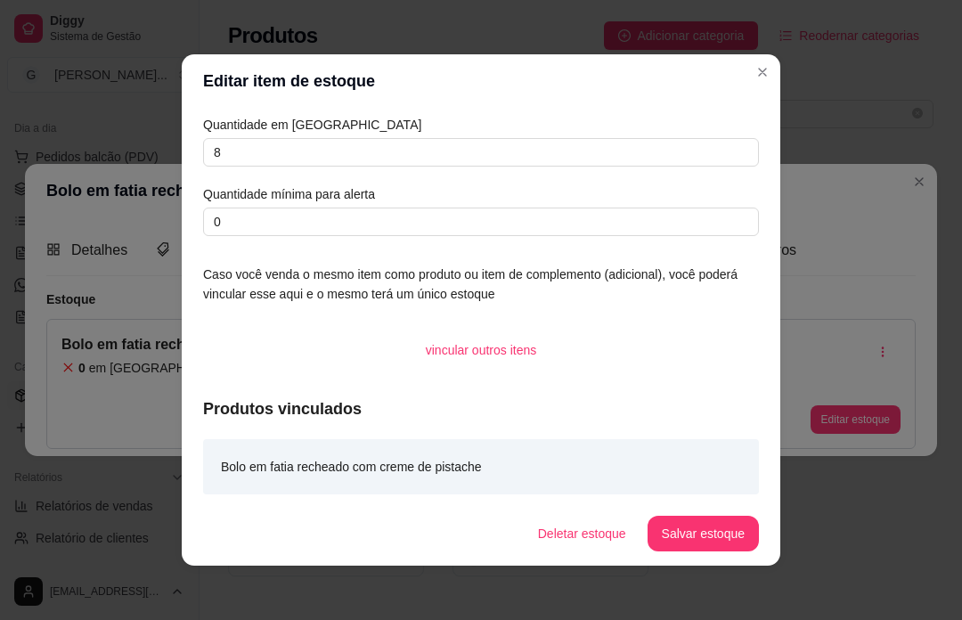
click at [725, 542] on button "Salvar estoque" at bounding box center [702, 534] width 111 height 36
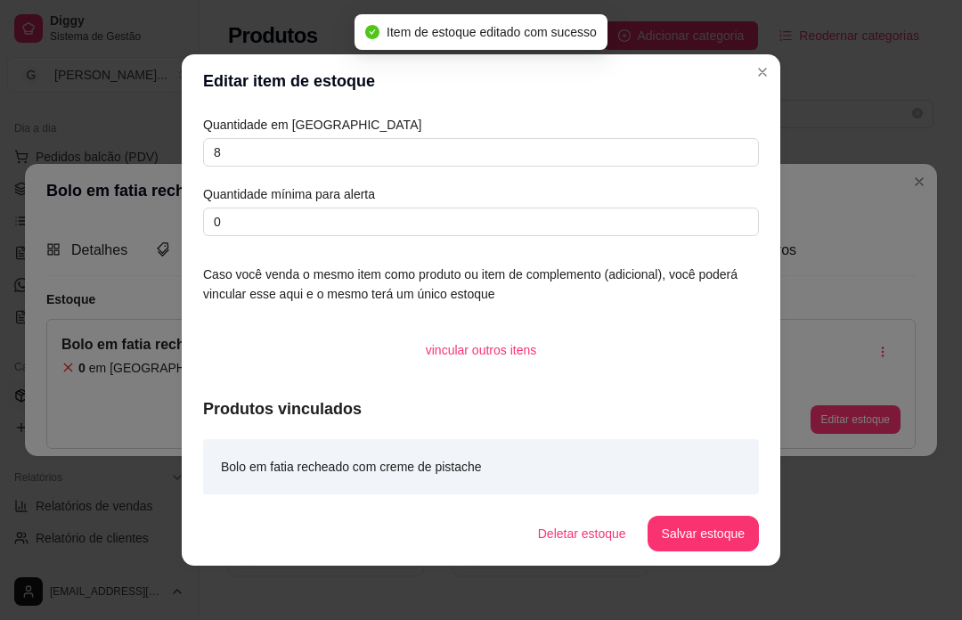
click at [897, 546] on div "Bolo em fatia recheado com creme de pistache - estoque Detalhes Preço e variaçõ…" at bounding box center [481, 310] width 962 height 620
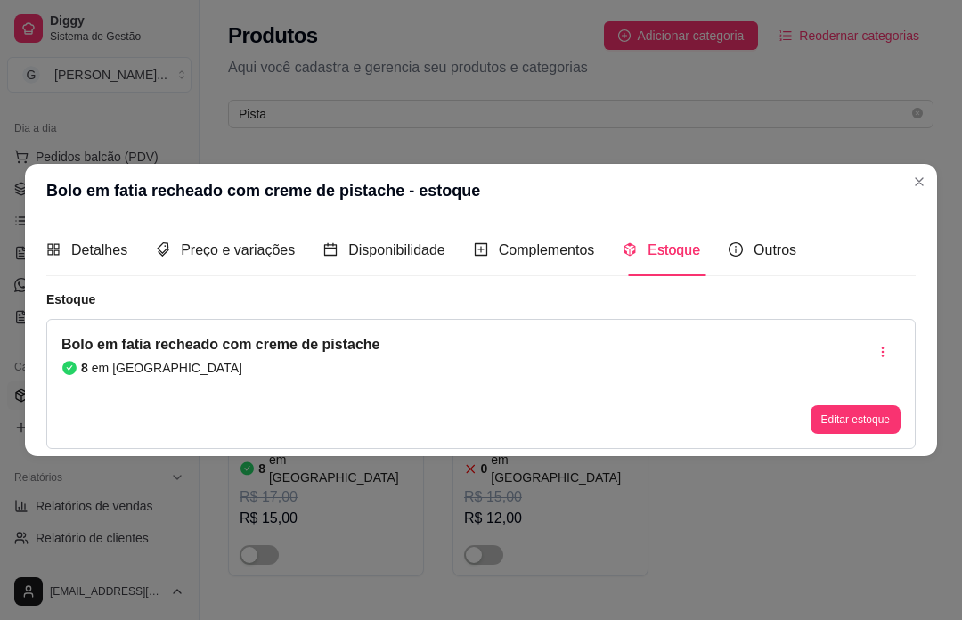
click at [914, 218] on span "Opções" at bounding box center [897, 228] width 43 height 20
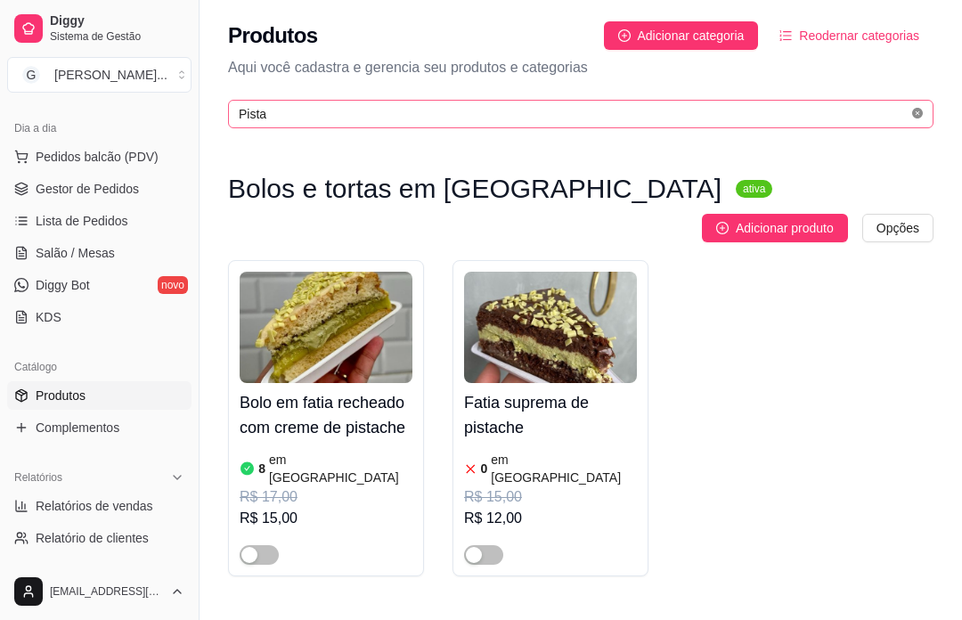
click at [912, 108] on icon "close-circle" at bounding box center [917, 113] width 11 height 11
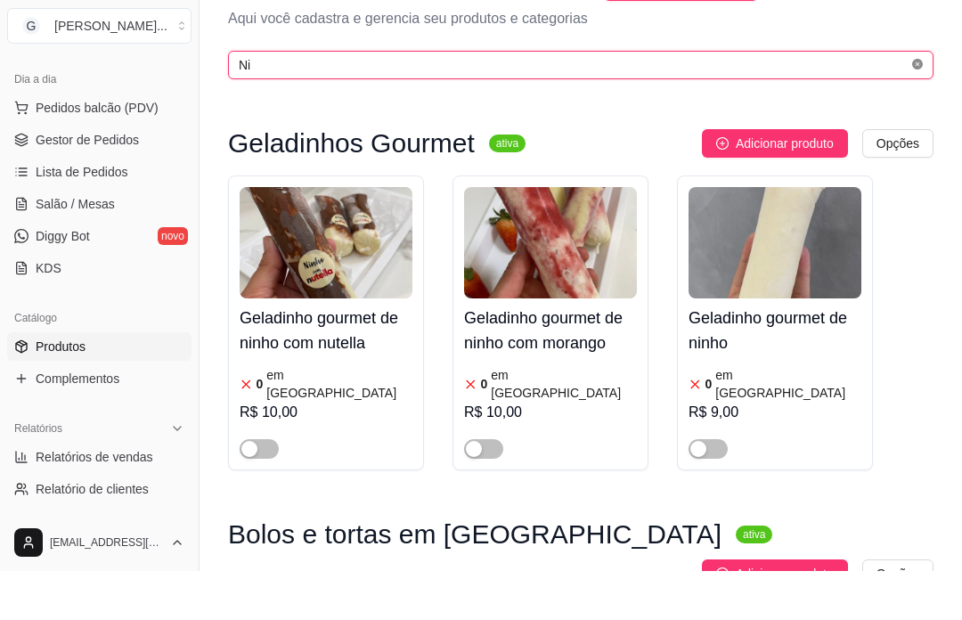
type input "N"
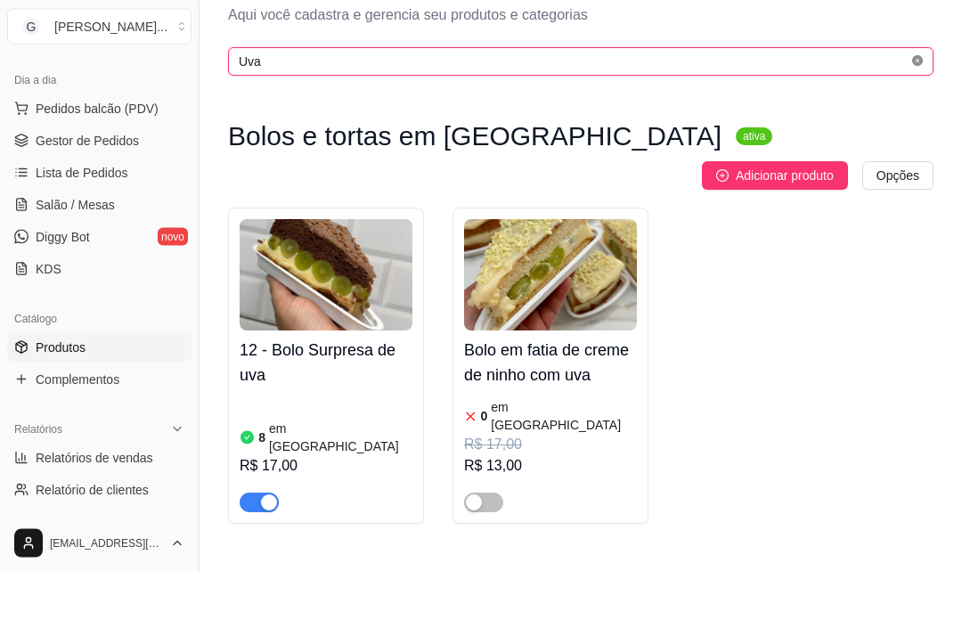
scroll to position [22, 0]
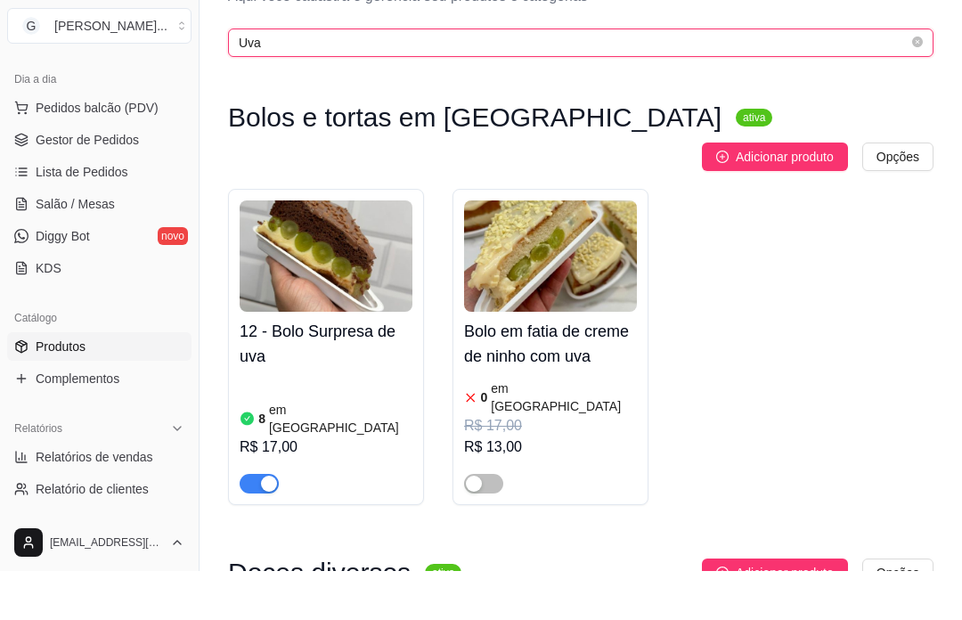
type input "Uva"
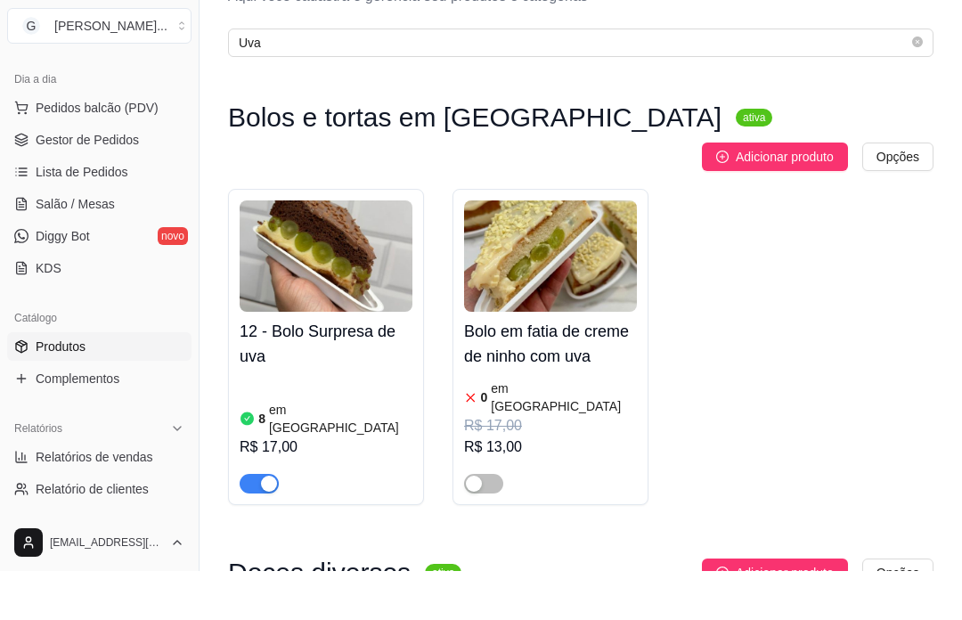
click at [609, 249] on img at bounding box center [550, 304] width 173 height 111
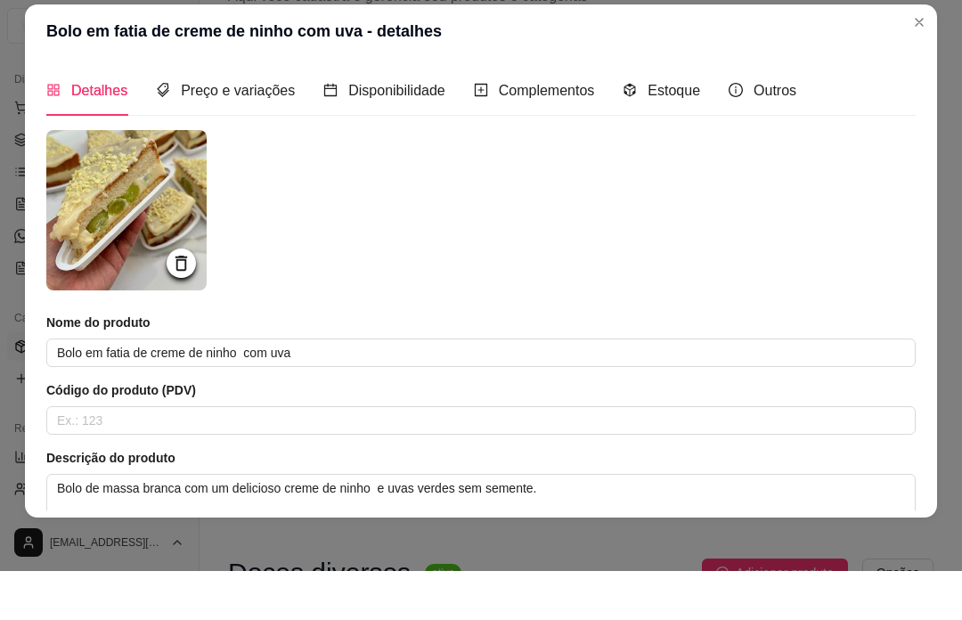
scroll to position [72, 0]
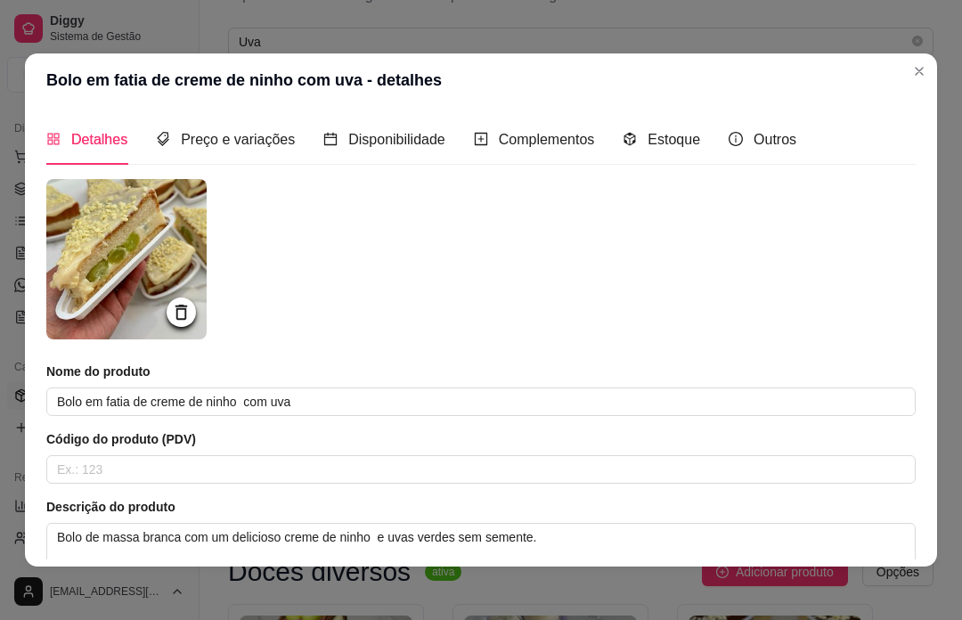
click at [276, 97] on header "Bolo em fatia de creme de ninho com uva - detalhes" at bounding box center [481, 79] width 912 height 53
click at [280, 129] on div "Preço e variações" at bounding box center [225, 139] width 139 height 22
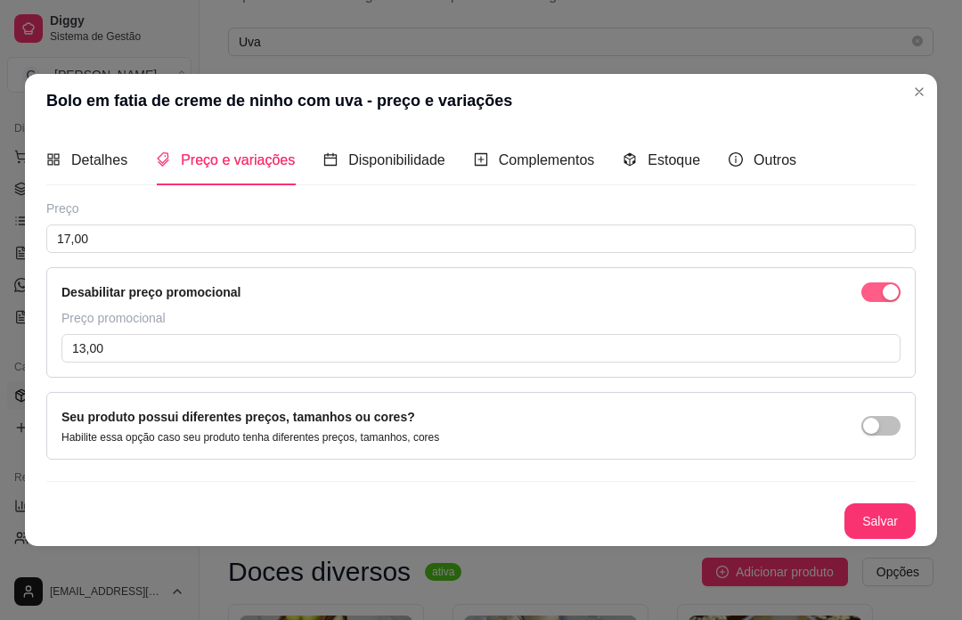
click at [880, 302] on span "button" at bounding box center [880, 292] width 39 height 20
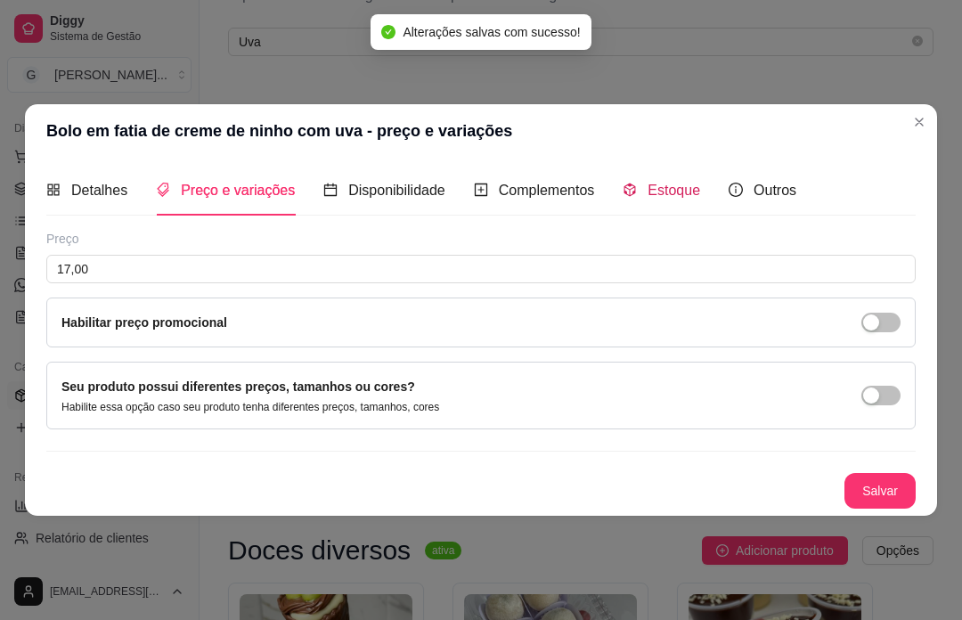
click at [688, 198] on span "Estoque" at bounding box center [673, 190] width 53 height 15
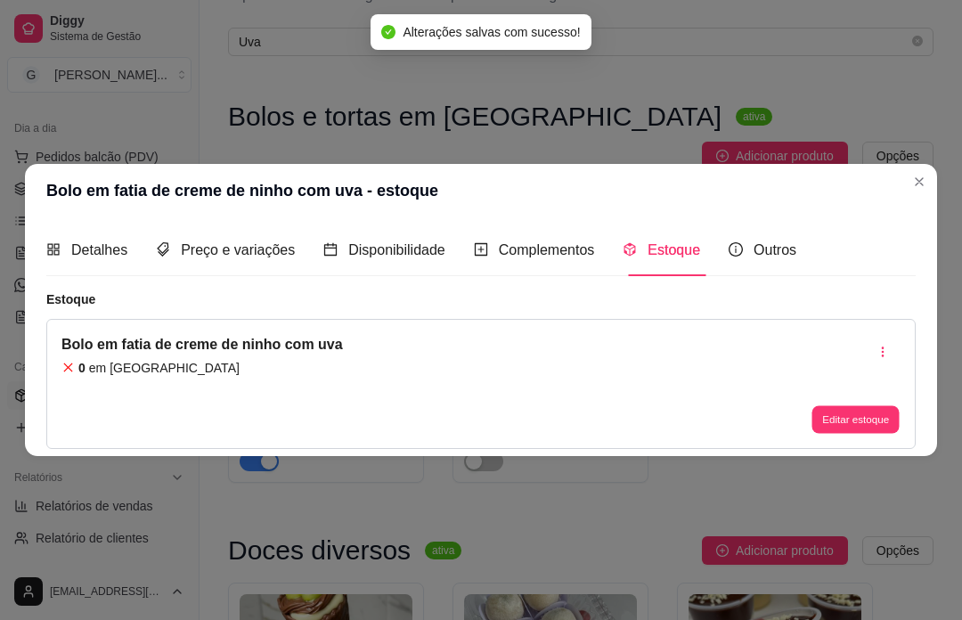
click at [871, 433] on button "Editar estoque" at bounding box center [854, 419] width 87 height 28
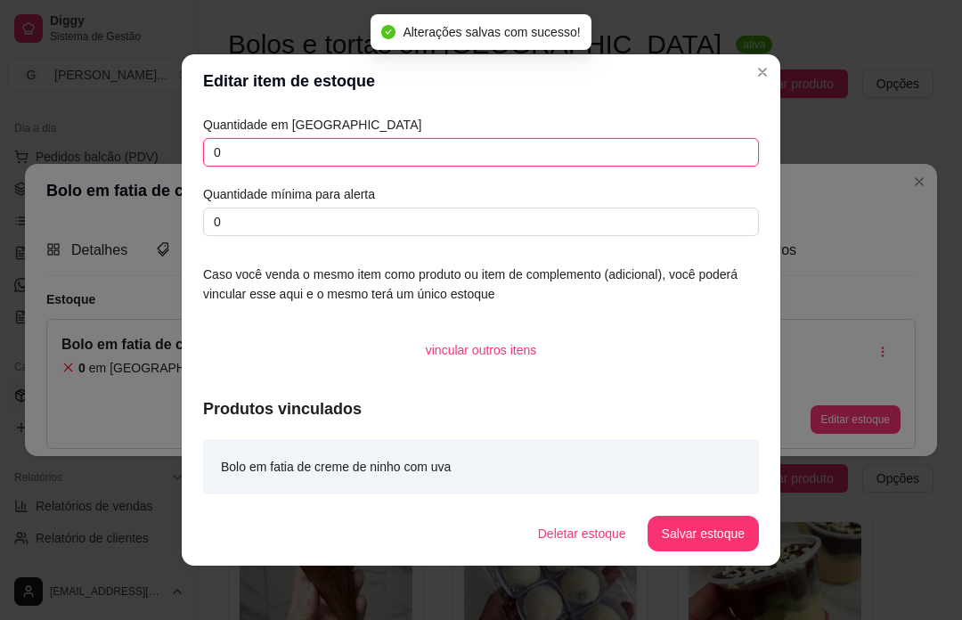
scroll to position [0, 0]
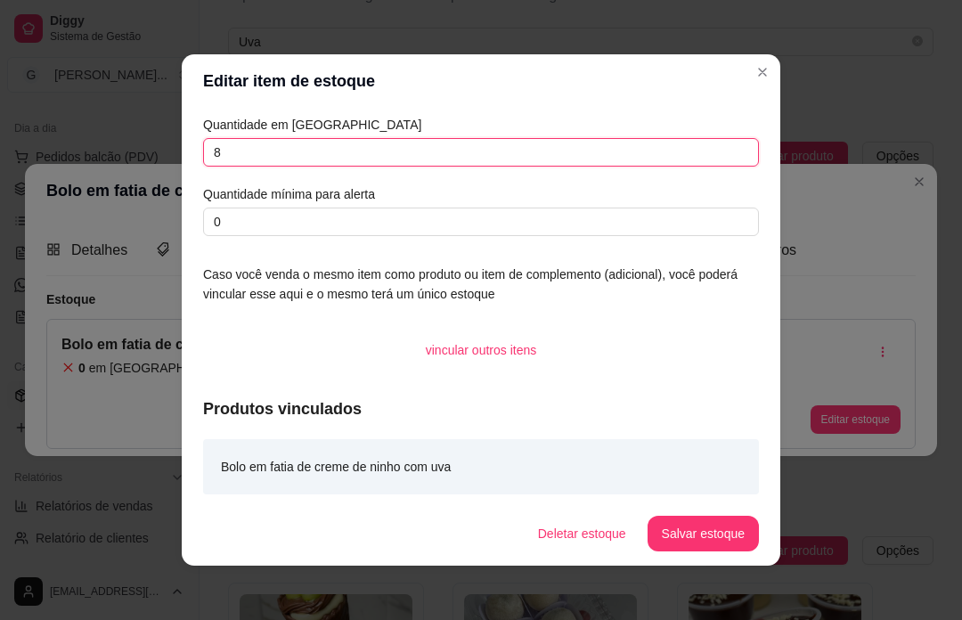
type input "8"
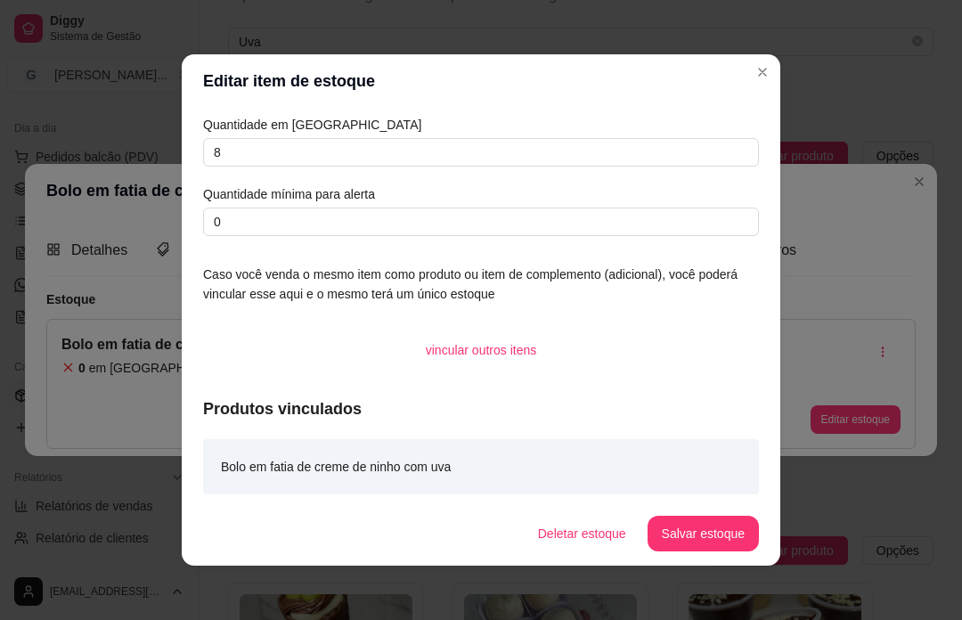
click at [733, 551] on button "Salvar estoque" at bounding box center [702, 534] width 111 height 36
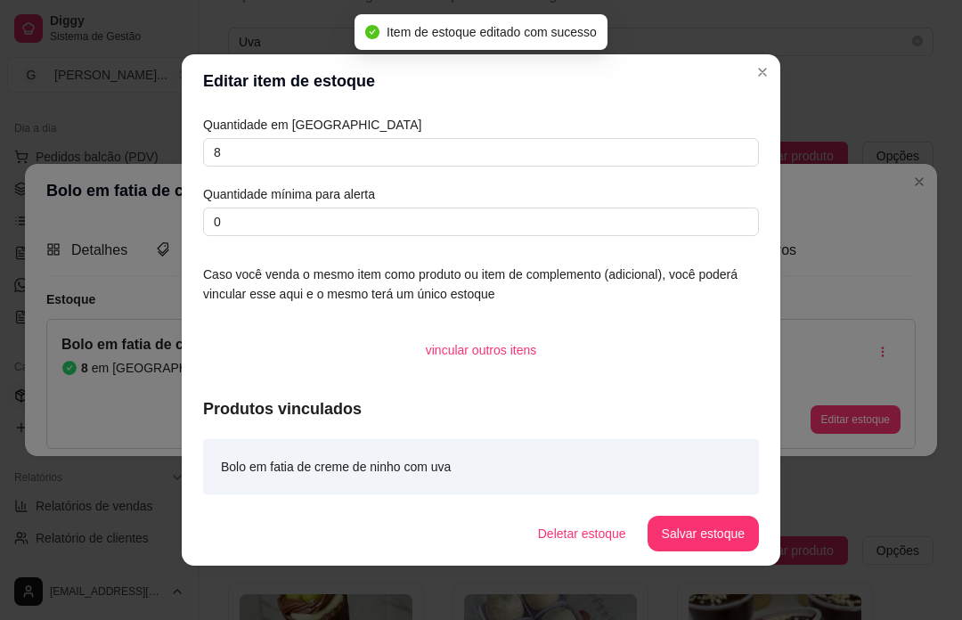
click at [915, 608] on div "Bolo em fatia de creme de ninho com uva - estoque Detalhes Preço e variações Di…" at bounding box center [481, 310] width 962 height 620
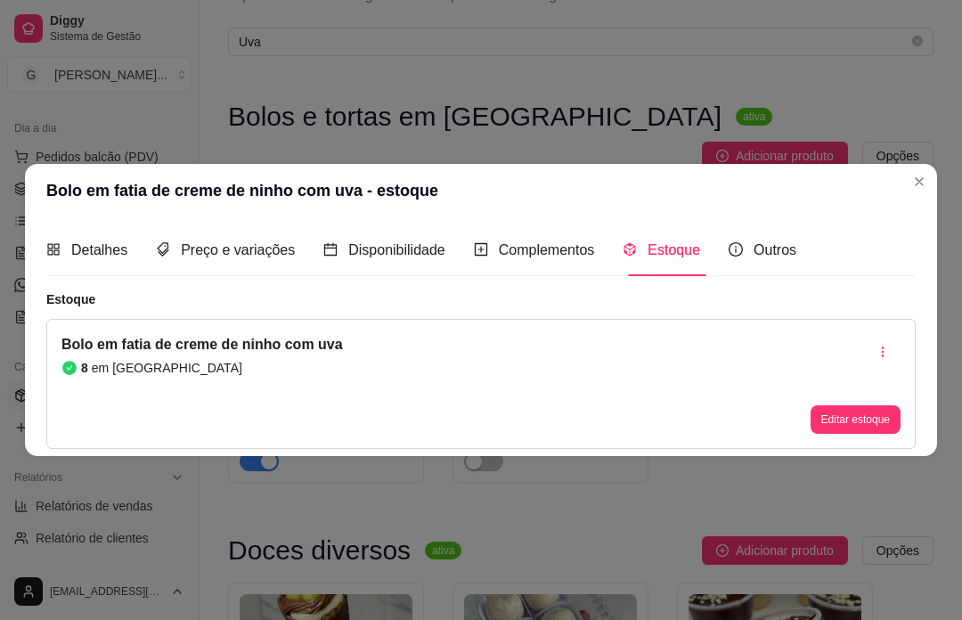
click at [917, 142] on button "Opções" at bounding box center [897, 156] width 71 height 28
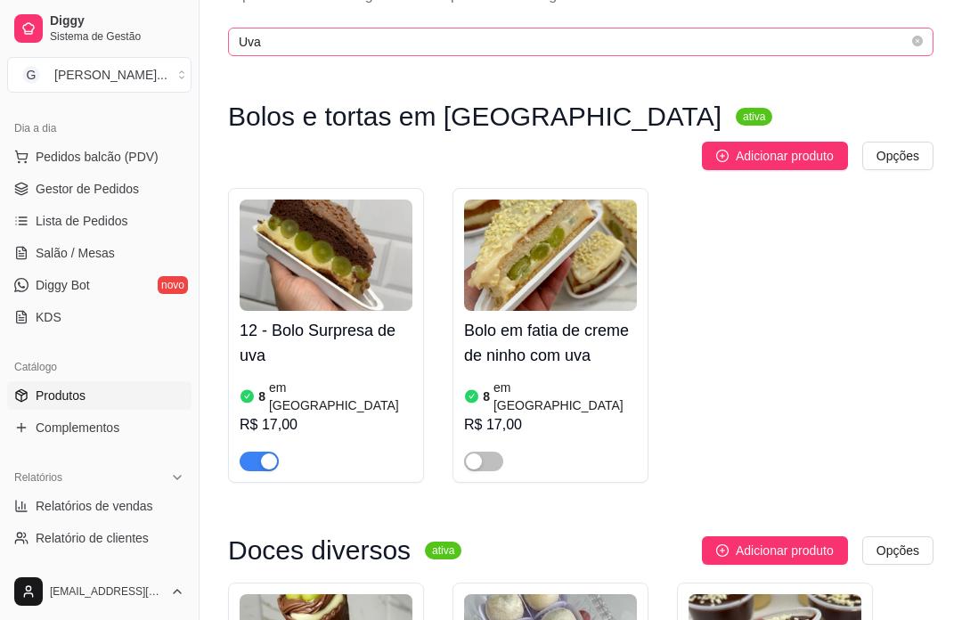
click at [927, 37] on span "Uva" at bounding box center [580, 42] width 705 height 28
click at [489, 451] on span "button" at bounding box center [483, 461] width 39 height 20
click at [917, 35] on span at bounding box center [917, 42] width 11 height 17
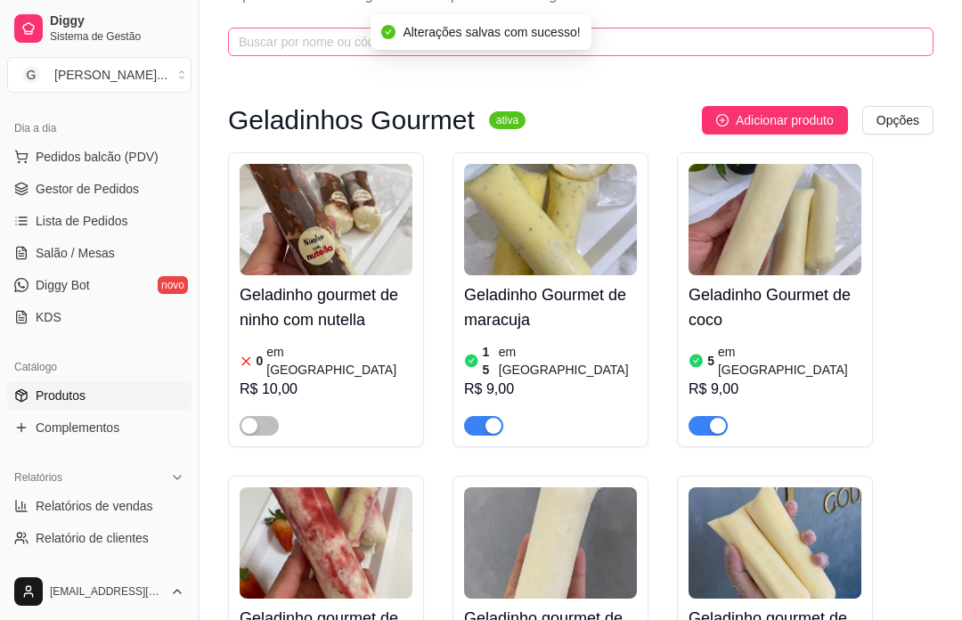
click at [914, 37] on span at bounding box center [917, 42] width 11 height 20
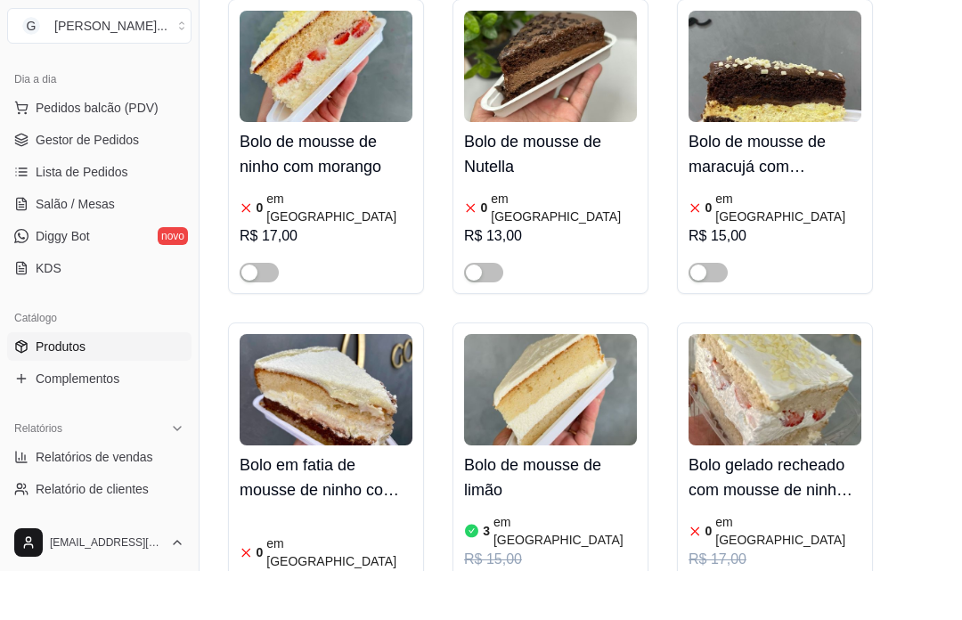
scroll to position [213, 0]
type input "Mousse"
click at [787, 382] on img at bounding box center [774, 437] width 173 height 111
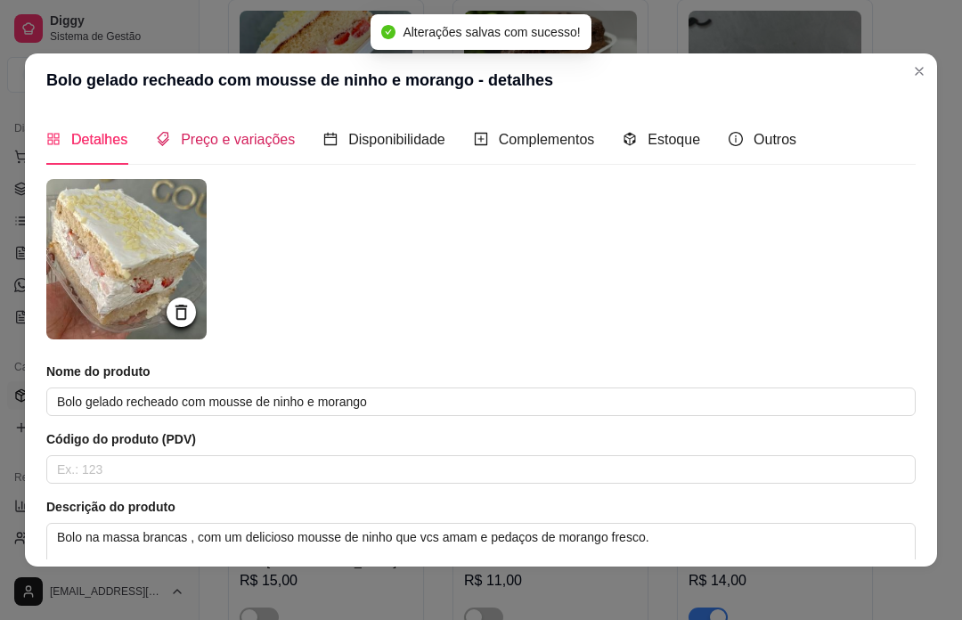
click at [280, 150] on div "Preço e variações" at bounding box center [225, 139] width 139 height 22
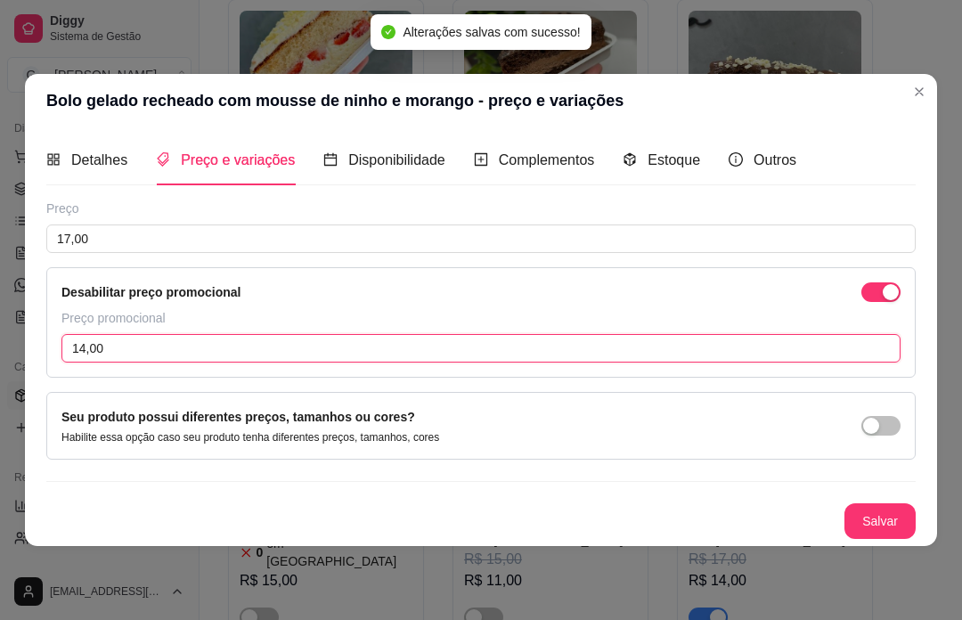
scroll to position [0, 0]
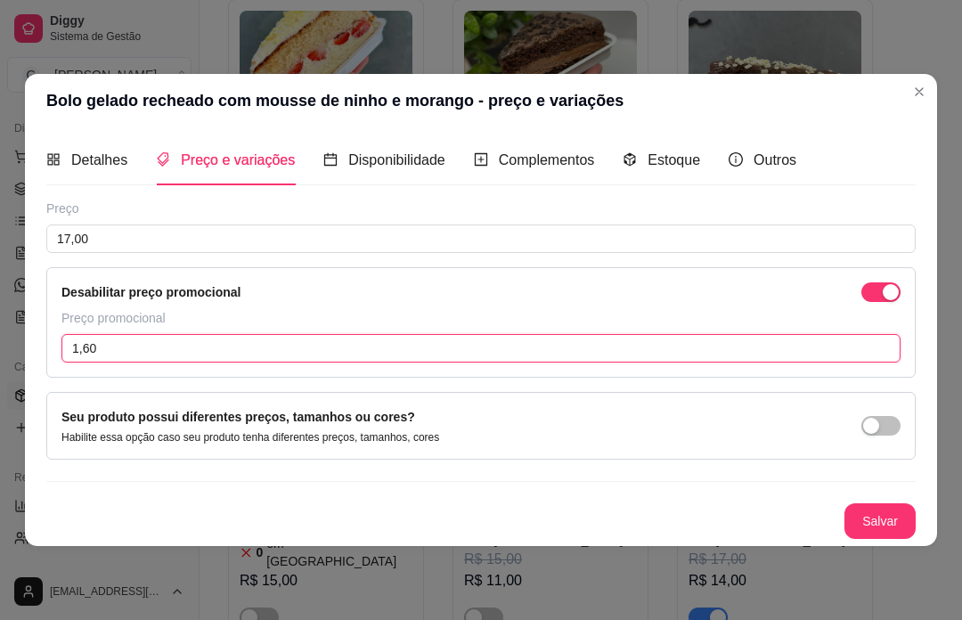
type input "16,00"
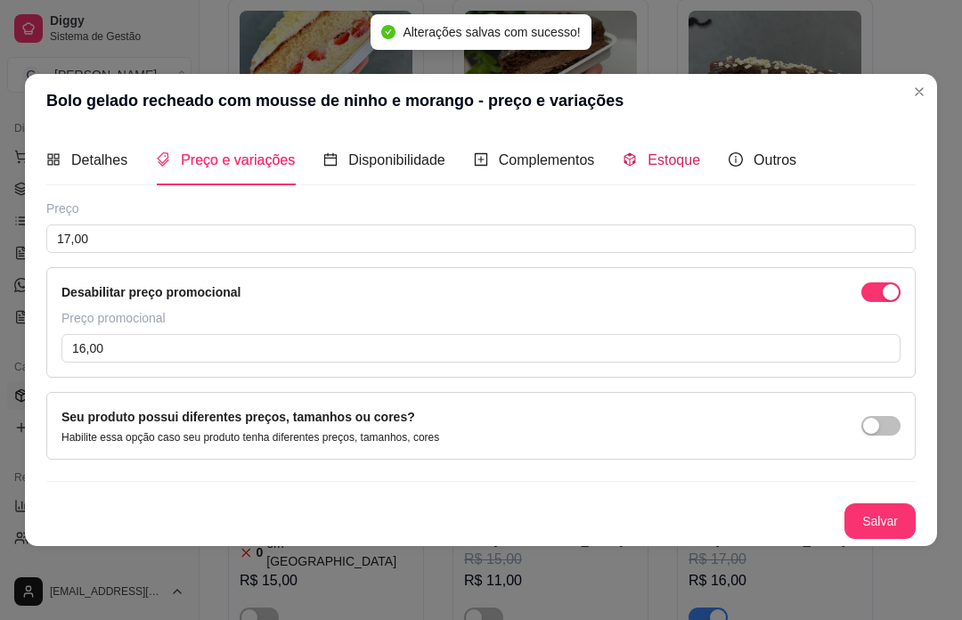
click at [693, 167] on span "Estoque" at bounding box center [673, 159] width 53 height 15
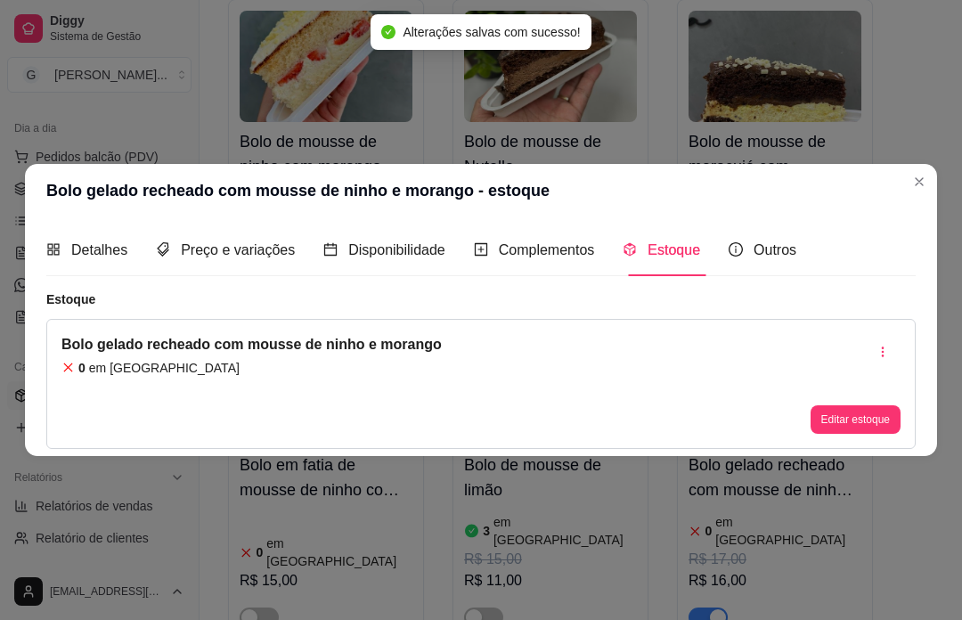
click at [876, 434] on button "Editar estoque" at bounding box center [855, 419] width 90 height 28
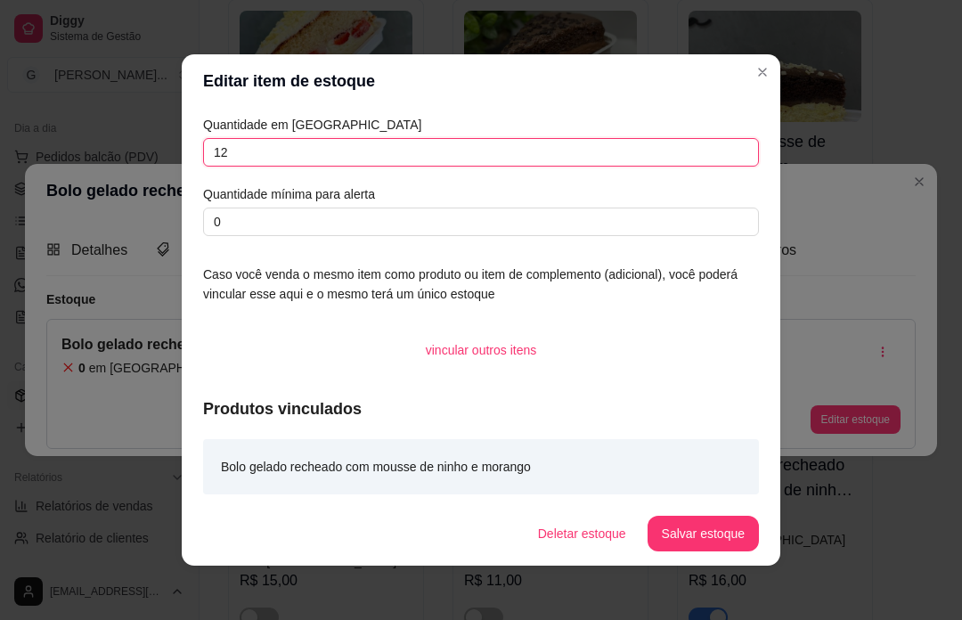
type input "12"
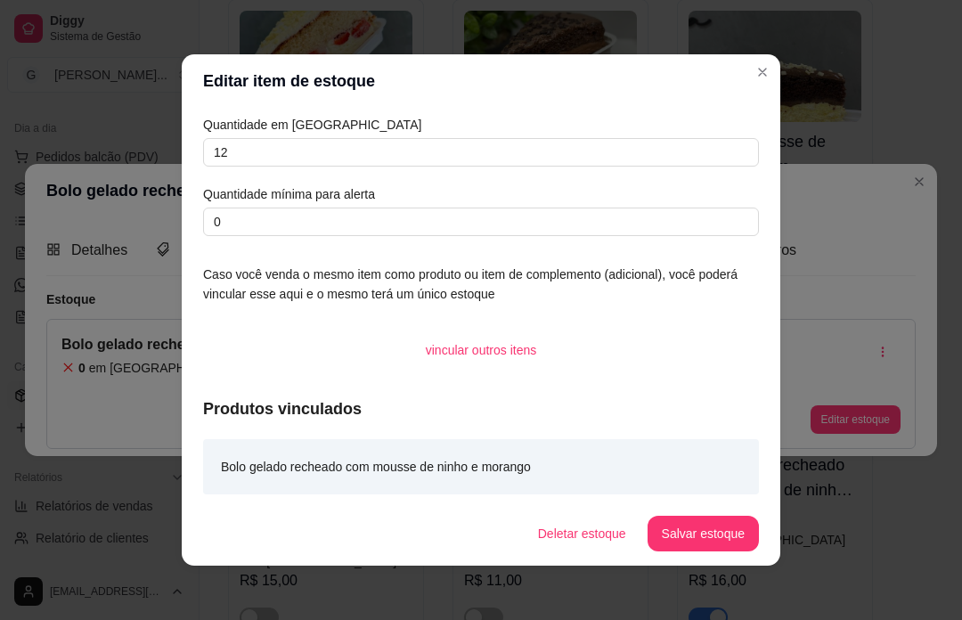
click at [723, 551] on button "Salvar estoque" at bounding box center [702, 534] width 111 height 36
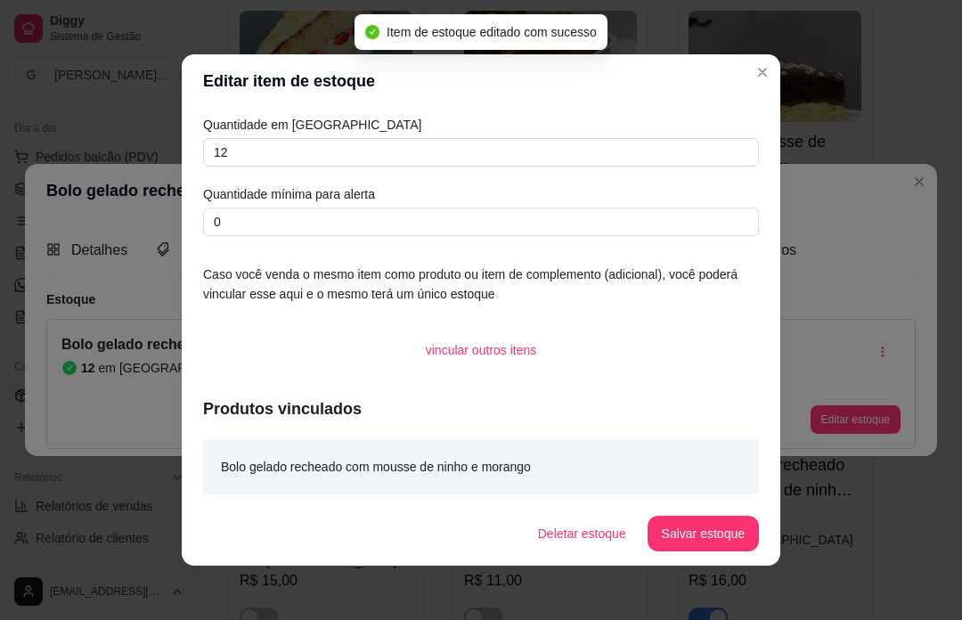
click at [925, 580] on div "Bolo gelado recheado com mousse de ninho e morango - estoque Detalhes Preço e v…" at bounding box center [481, 310] width 962 height 620
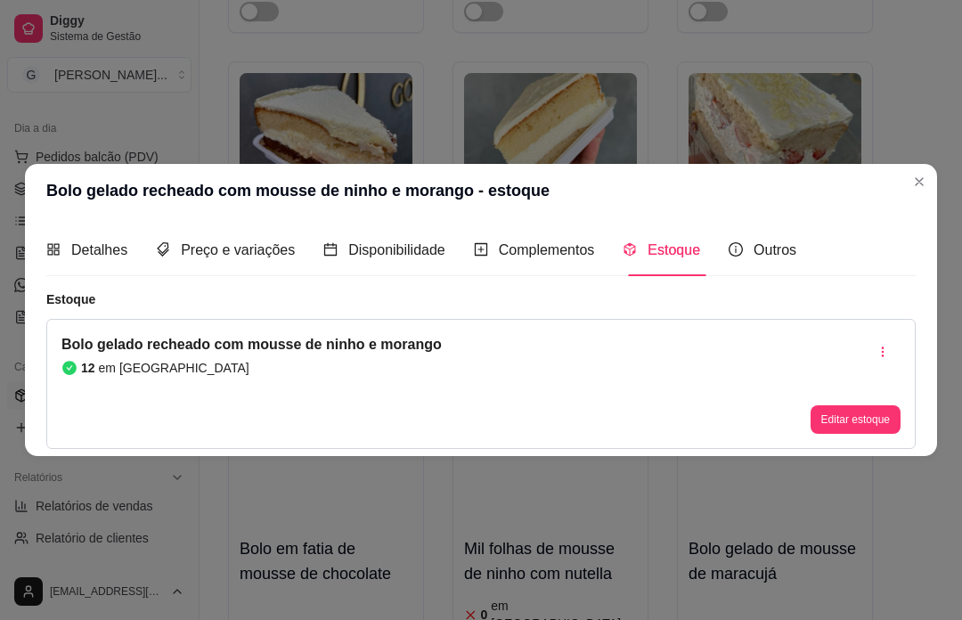
click at [917, 0] on html "Diggy Sistema de Gestão G [PERSON_NAME] ... Loja aberta Diggy Bot até 03/10 Ace…" at bounding box center [481, 49] width 962 height 620
